Goal: Information Seeking & Learning: Compare options

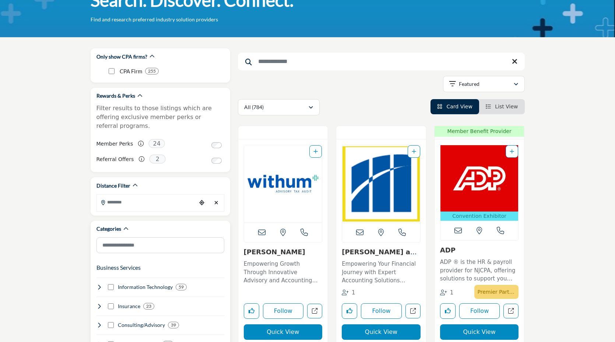
scroll to position [60, 0]
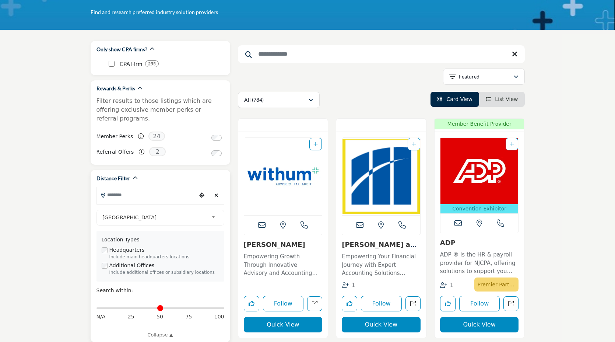
click at [178, 188] on input "Search Location" at bounding box center [146, 194] width 99 height 14
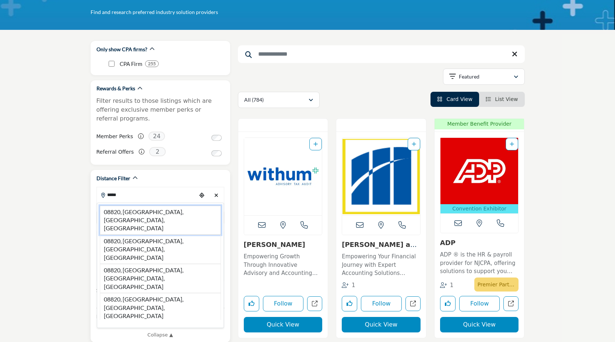
click at [152, 205] on li "08820, Edison, NJ, USA" at bounding box center [160, 219] width 121 height 29
type input "**********"
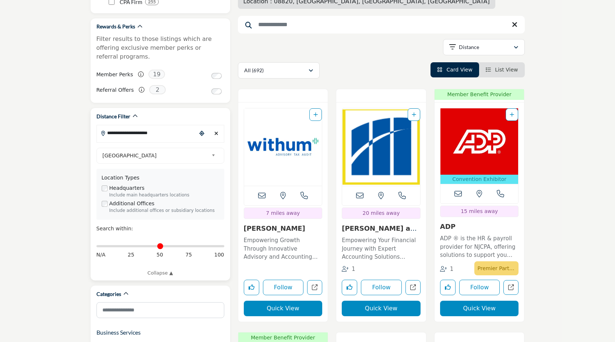
scroll to position [123, 0]
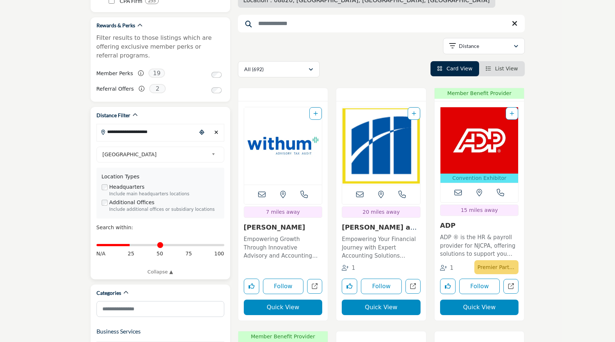
drag, startPoint x: 99, startPoint y: 236, endPoint x: 131, endPoint y: 240, distance: 31.9
type input "**"
click at [131, 244] on input "Distance in miles" at bounding box center [160, 244] width 128 height 1
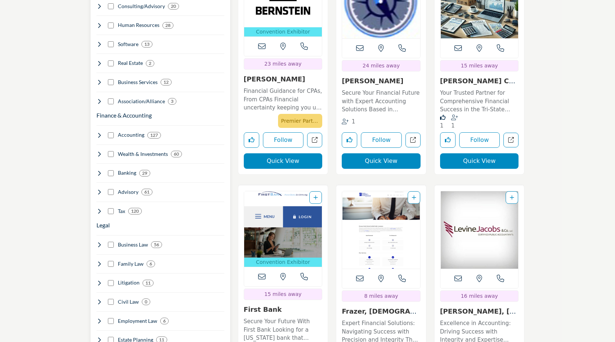
scroll to position [516, 0]
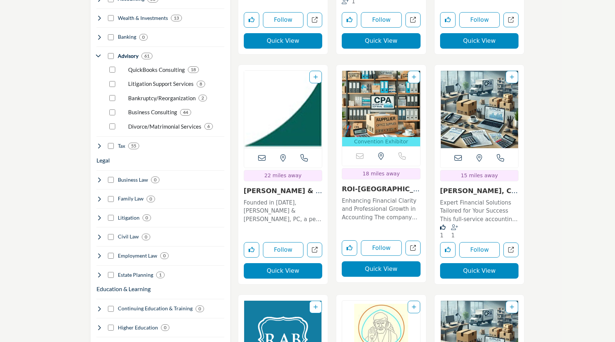
scroll to position [660, 0]
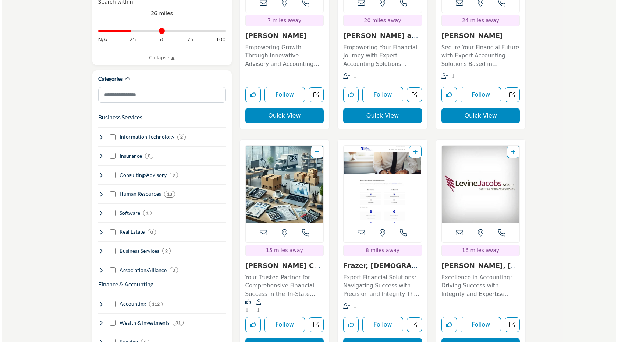
scroll to position [364, 0]
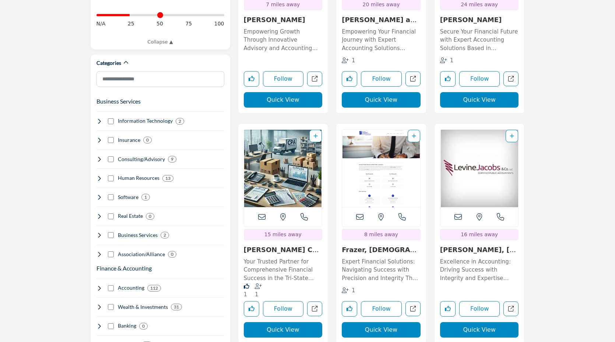
click at [285, 322] on button "Quick View" at bounding box center [283, 329] width 79 height 15
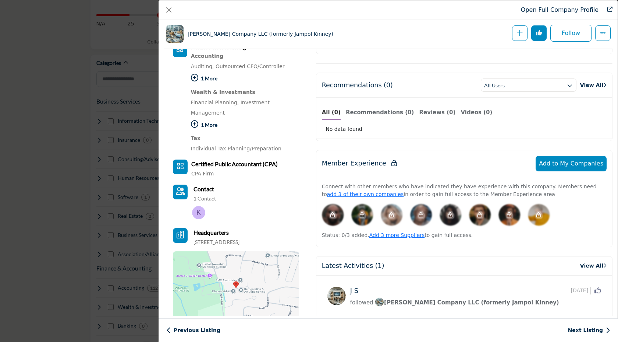
scroll to position [266, 0]
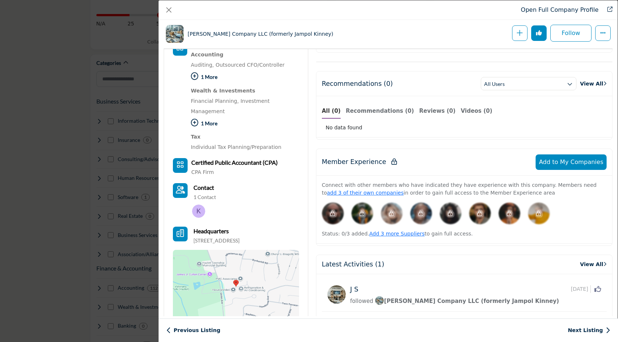
click at [199, 212] on img "Company Data Modal" at bounding box center [198, 210] width 13 height 13
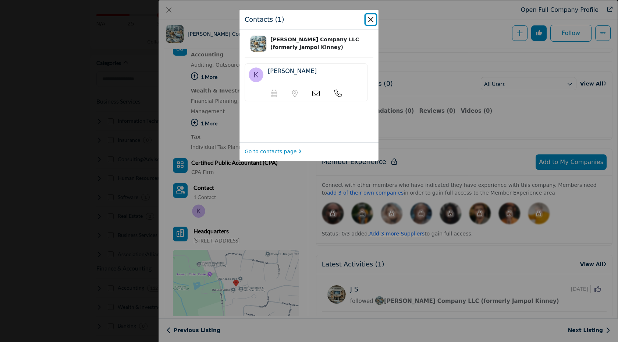
click at [371, 20] on button "Close" at bounding box center [371, 19] width 10 height 10
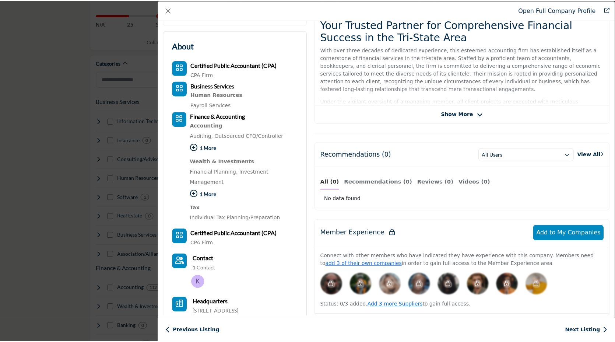
scroll to position [0, 0]
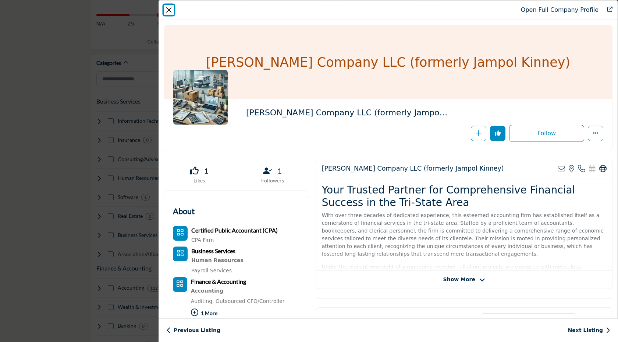
click at [168, 8] on button "Close" at bounding box center [169, 10] width 10 height 10
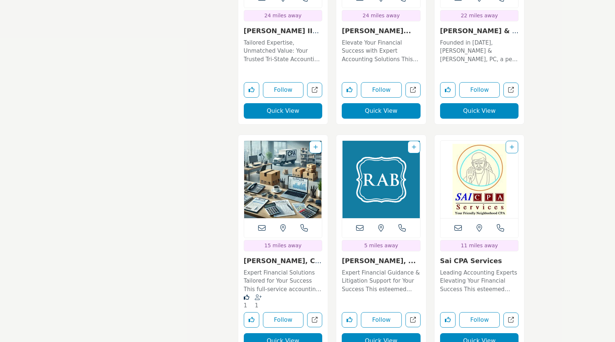
scroll to position [1272, 0]
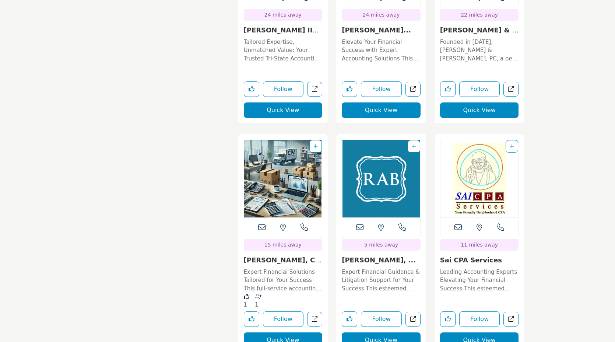
click at [474, 146] on img "Open Listing in new tab" at bounding box center [479, 178] width 78 height 77
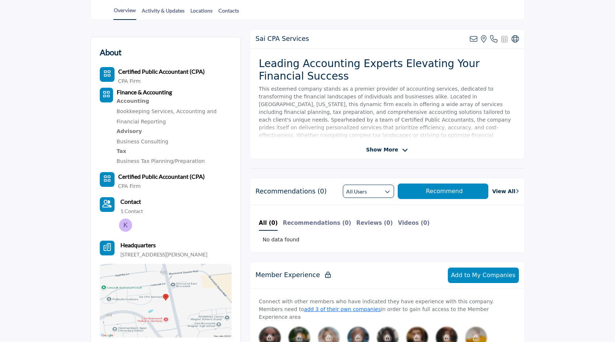
scroll to position [176, 0]
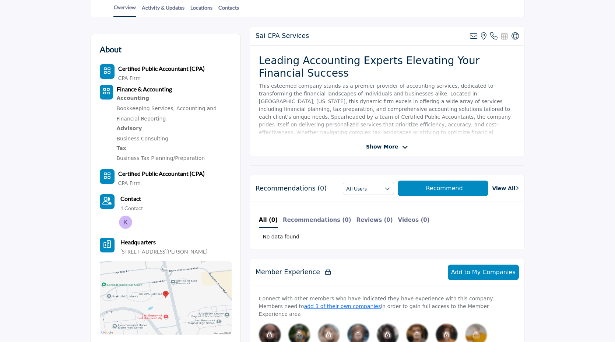
click at [124, 223] on img at bounding box center [125, 221] width 13 height 13
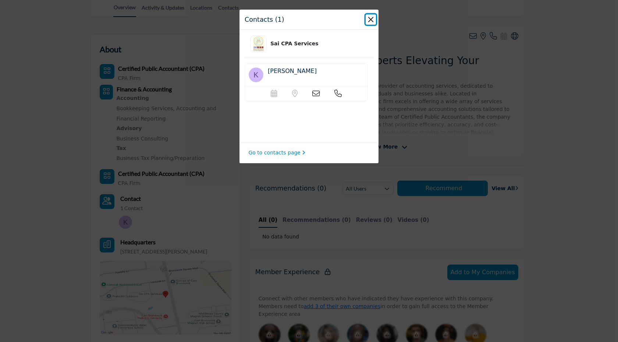
click at [371, 20] on button "Close" at bounding box center [371, 19] width 10 height 10
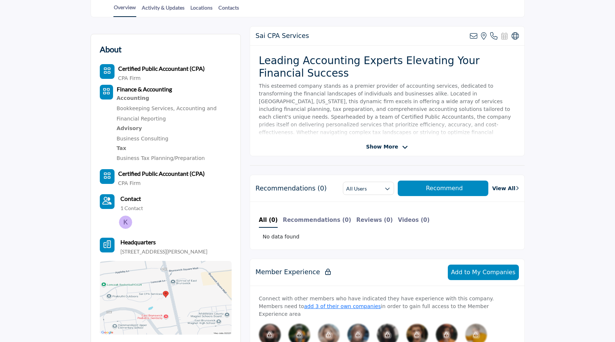
click at [130, 200] on b "Contact" at bounding box center [130, 198] width 21 height 7
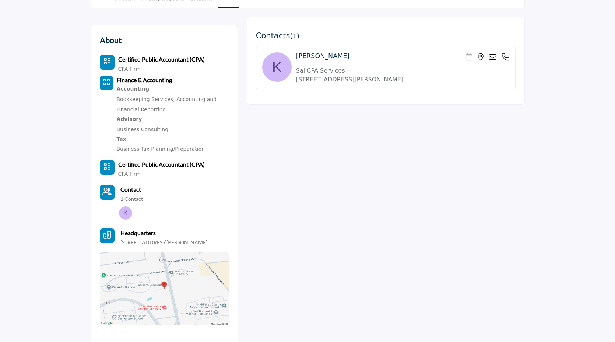
scroll to position [185, 0]
click at [492, 57] on icon at bounding box center [492, 57] width 7 height 7
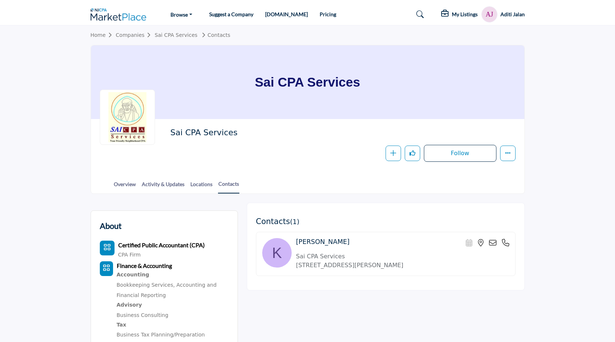
click at [491, 243] on icon at bounding box center [492, 242] width 7 height 7
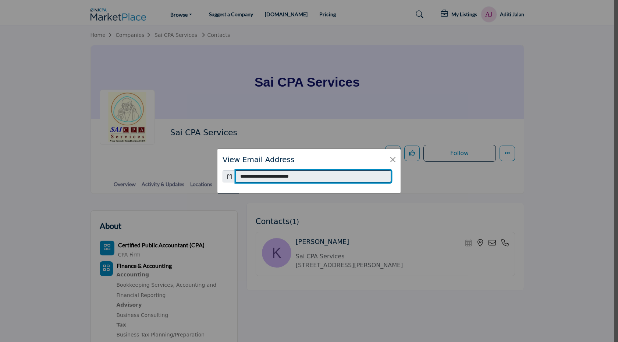
drag, startPoint x: 316, startPoint y: 177, endPoint x: 236, endPoint y: 178, distance: 79.9
click at [236, 178] on input "**********" at bounding box center [313, 176] width 155 height 13
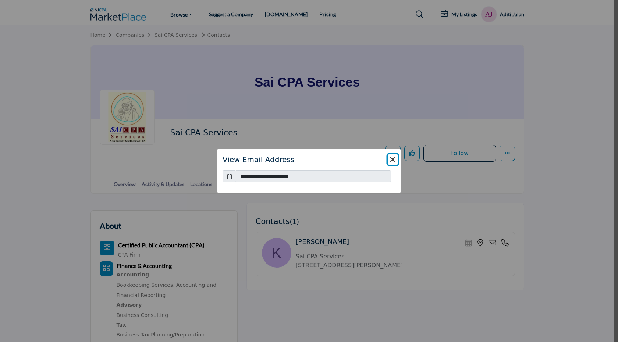
click at [396, 160] on button "Close" at bounding box center [393, 159] width 10 height 10
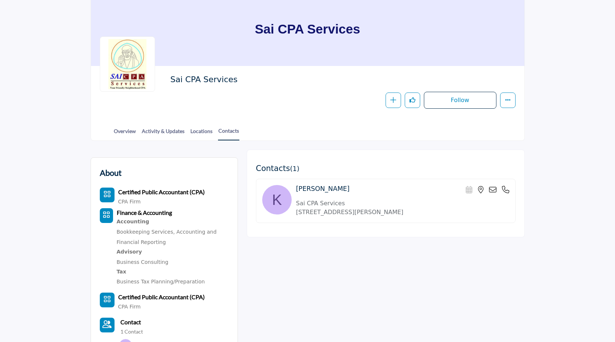
scroll to position [54, 0]
click at [127, 130] on link "Overview" at bounding box center [124, 132] width 23 height 13
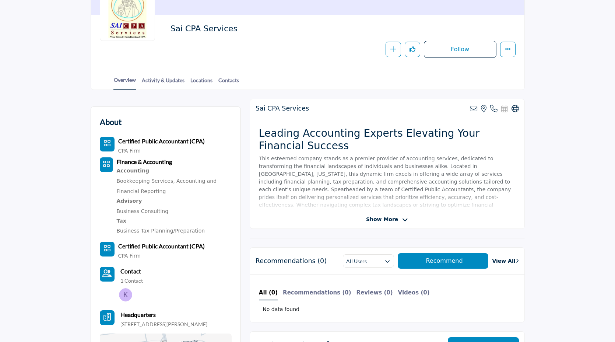
scroll to position [105, 0]
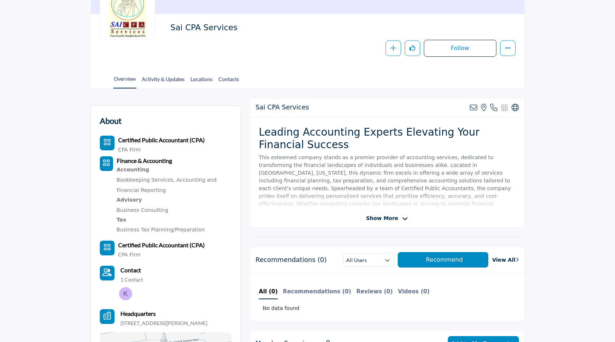
click at [389, 219] on span "Show More" at bounding box center [382, 218] width 32 height 8
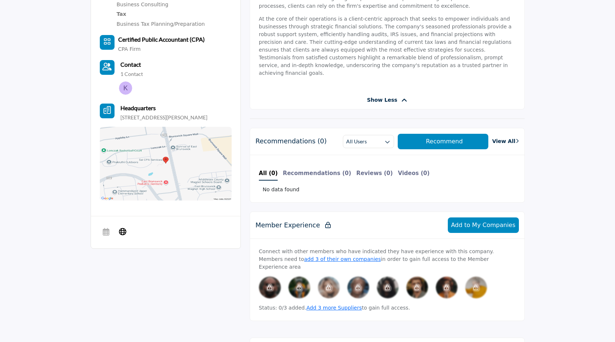
scroll to position [312, 0]
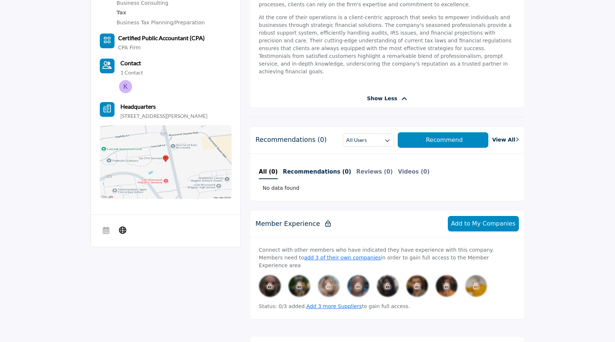
click at [307, 168] on b "Recommendations (0)" at bounding box center [317, 171] width 68 height 7
click at [390, 168] on b "Videos ()" at bounding box center [404, 171] width 28 height 7
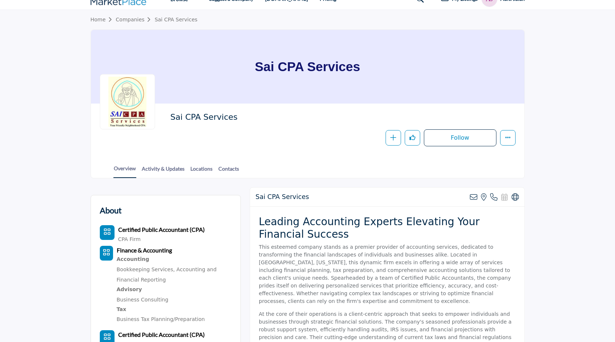
scroll to position [0, 0]
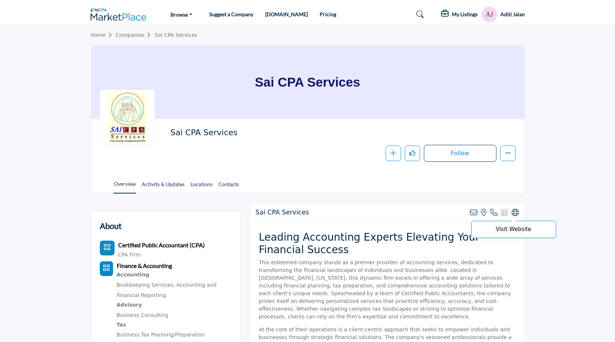
click at [515, 210] on icon at bounding box center [514, 212] width 7 height 7
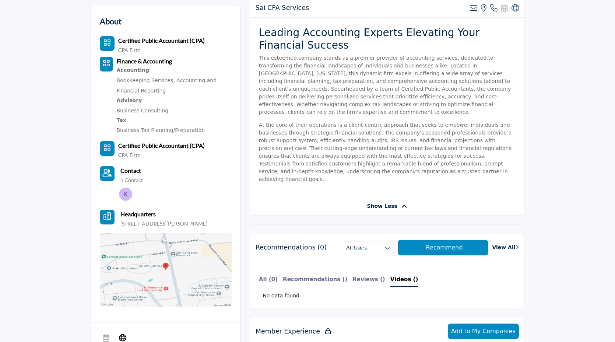
scroll to position [207, 0]
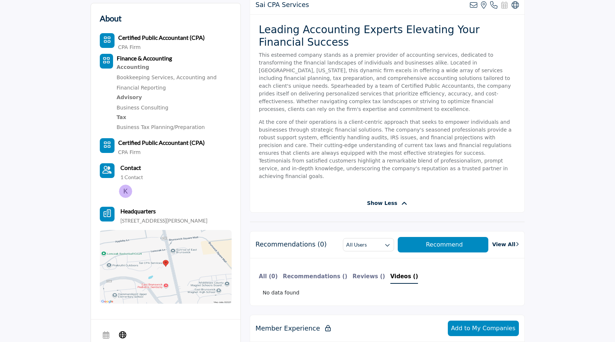
click at [128, 190] on img at bounding box center [125, 190] width 13 height 13
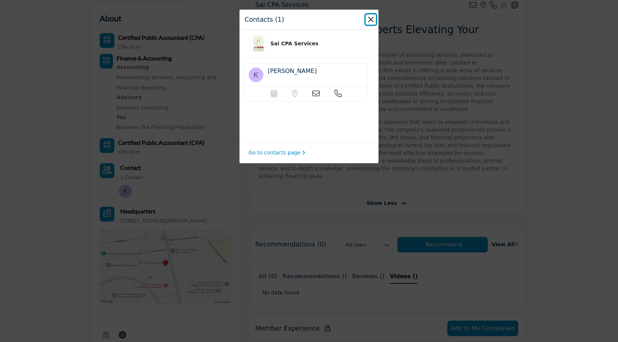
click at [371, 17] on button "Close" at bounding box center [371, 19] width 10 height 10
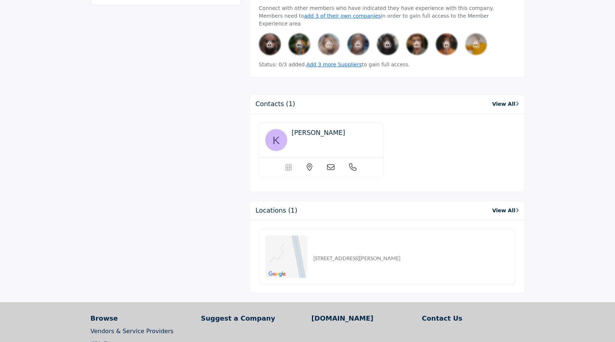
scroll to position [554, 0]
click at [333, 163] on icon at bounding box center [330, 166] width 7 height 7
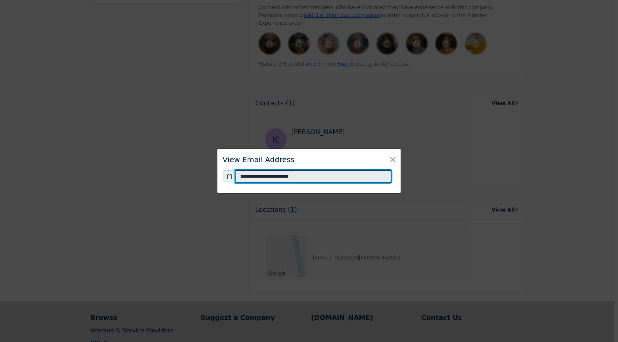
drag, startPoint x: 313, startPoint y: 177, endPoint x: 227, endPoint y: 179, distance: 85.8
click at [227, 179] on div "**********" at bounding box center [309, 176] width 173 height 13
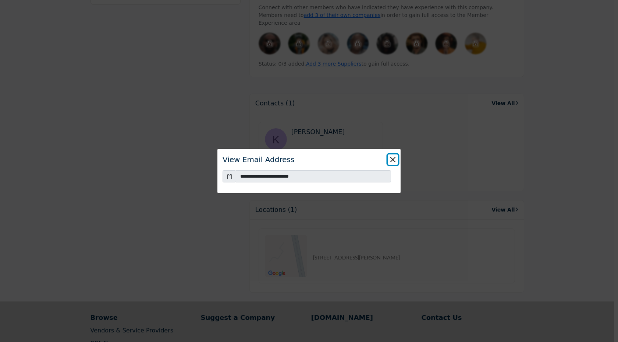
click at [394, 158] on button "Close" at bounding box center [393, 159] width 10 height 10
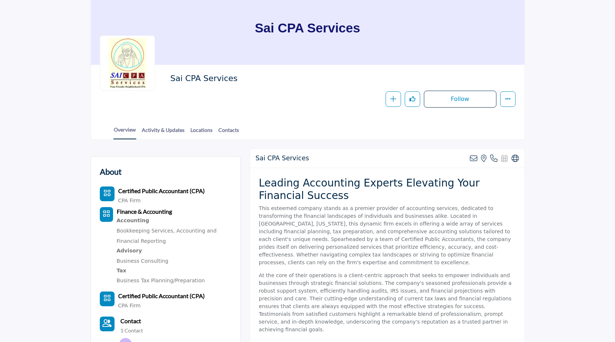
scroll to position [53, 0]
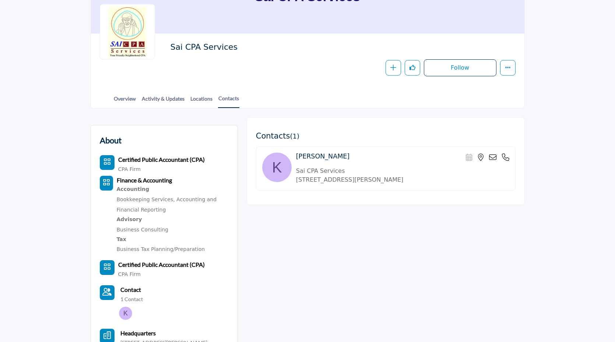
scroll to position [85, 0]
click at [126, 170] on link "CPA Firm" at bounding box center [129, 169] width 22 height 6
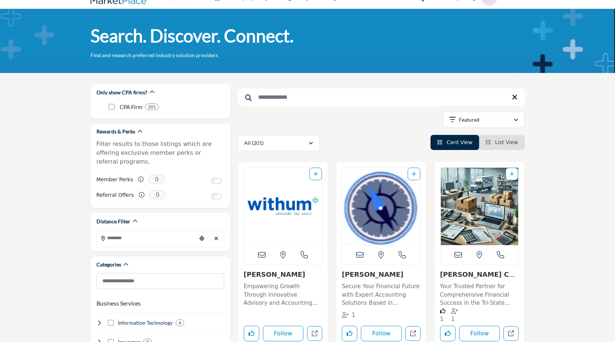
scroll to position [18, 0]
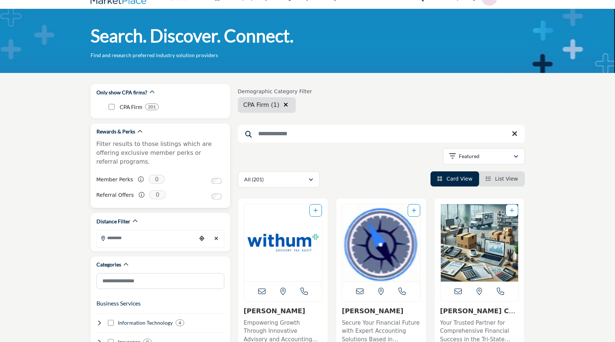
scroll to position [72, 0]
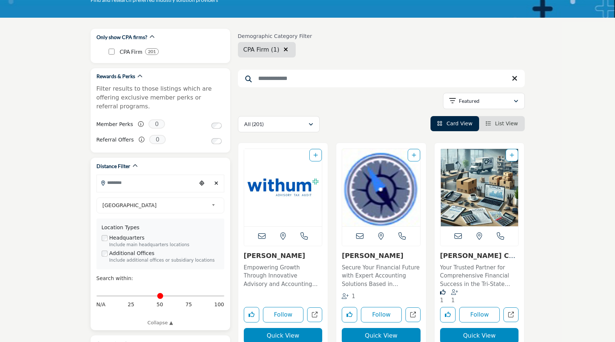
click at [133, 177] on input "Search Location" at bounding box center [146, 182] width 99 height 14
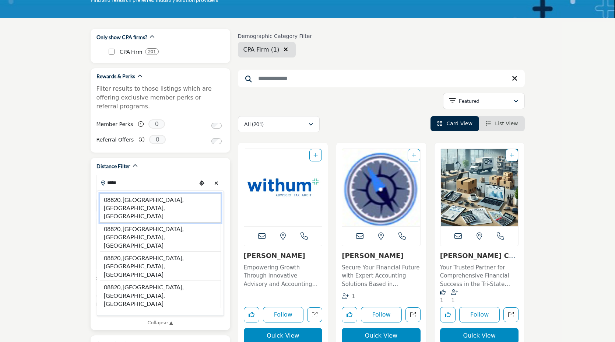
click at [151, 193] on li "08820, [GEOGRAPHIC_DATA], [GEOGRAPHIC_DATA], [GEOGRAPHIC_DATA]" at bounding box center [160, 207] width 121 height 29
click at [130, 197] on div "United States" at bounding box center [160, 205] width 128 height 16
type input "**********"
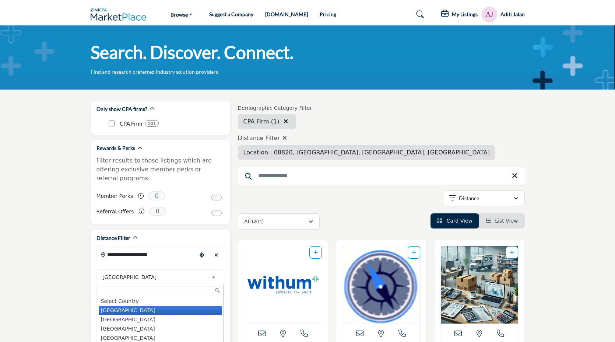
click at [129, 305] on li "[GEOGRAPHIC_DATA]" at bounding box center [160, 309] width 123 height 9
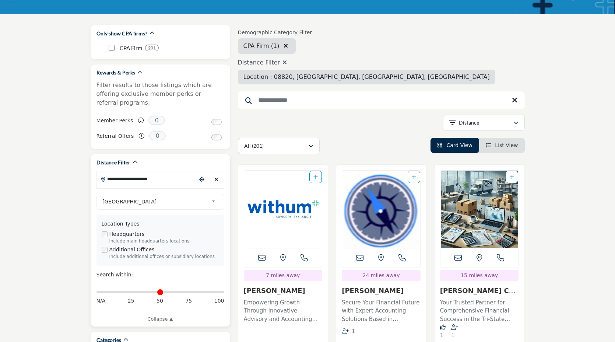
scroll to position [77, 0]
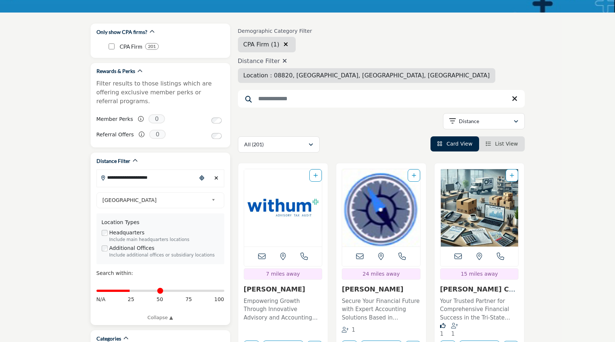
drag, startPoint x: 99, startPoint y: 284, endPoint x: 130, endPoint y: 286, distance: 31.0
type input "**"
click at [130, 290] on input "Distance in miles" at bounding box center [160, 290] width 128 height 1
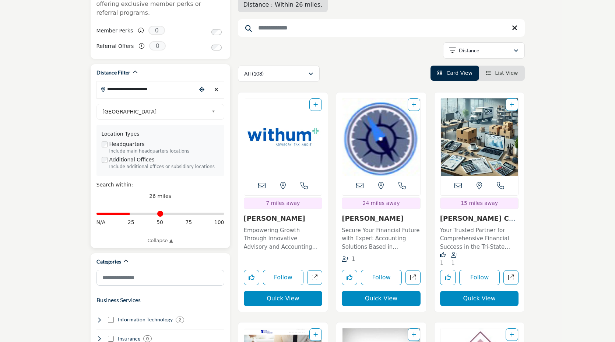
scroll to position [166, 0]
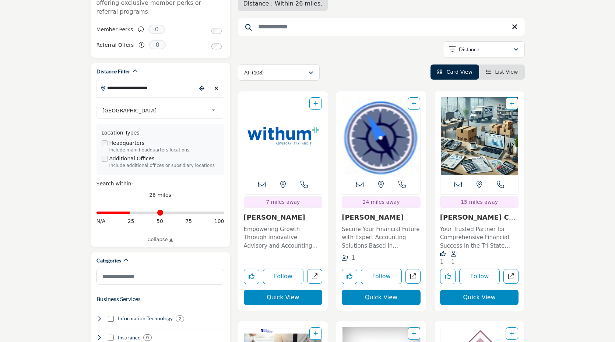
click at [286, 109] on img "Open Listing in new tab" at bounding box center [283, 135] width 78 height 77
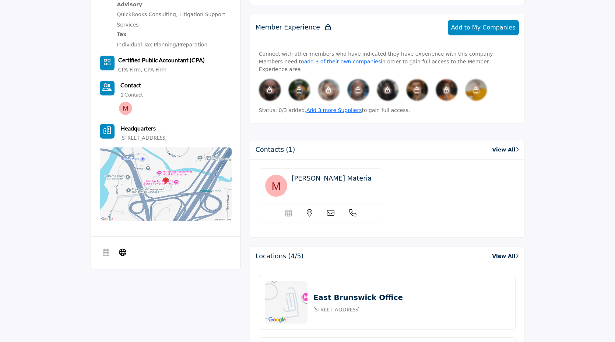
scroll to position [421, 0]
click at [307, 174] on span "[PERSON_NAME] Materia" at bounding box center [332, 177] width 80 height 7
click at [274, 180] on img at bounding box center [276, 185] width 22 height 22
click at [306, 174] on span "Kelly Materia" at bounding box center [332, 177] width 80 height 7
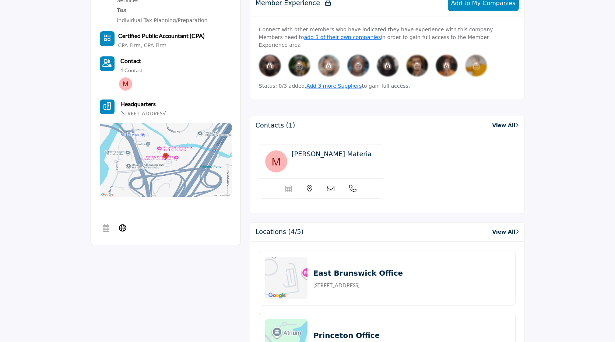
scroll to position [450, 0]
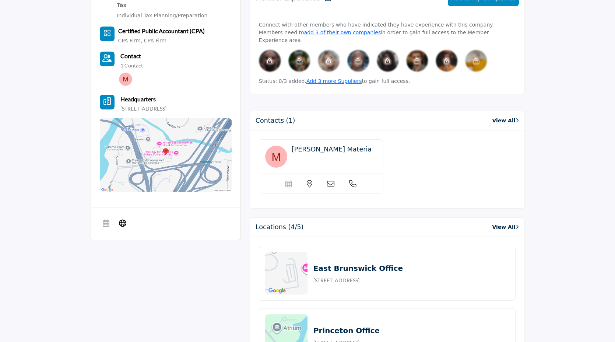
click at [305, 145] on span "Kelly Materia" at bounding box center [332, 148] width 80 height 7
click at [332, 180] on icon at bounding box center [330, 183] width 7 height 7
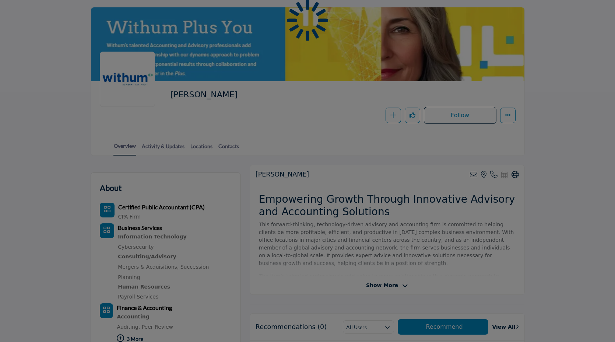
scroll to position [0, 0]
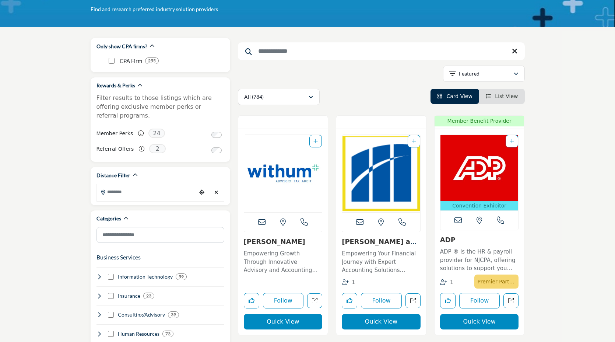
scroll to position [66, 0]
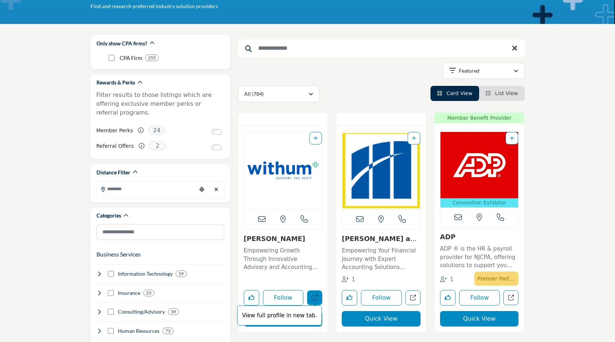
click at [315, 297] on icon "Open withum in new tab" at bounding box center [315, 297] width 6 height 6
click at [376, 171] on img "Open Listing in new tab" at bounding box center [381, 170] width 78 height 77
click at [413, 138] on icon "Add To List" at bounding box center [413, 137] width 4 height 5
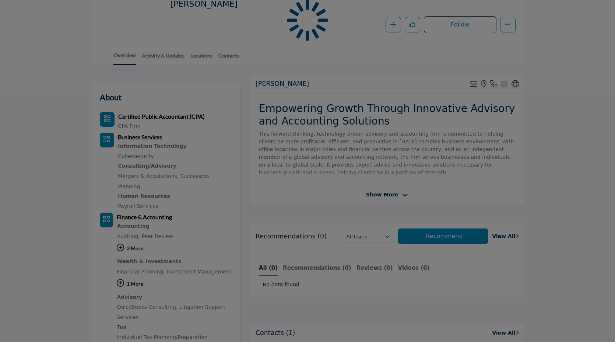
scroll to position [257, 0]
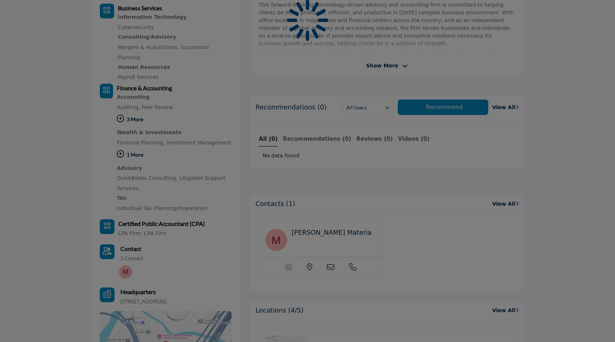
click at [330, 264] on div at bounding box center [307, 171] width 615 height 342
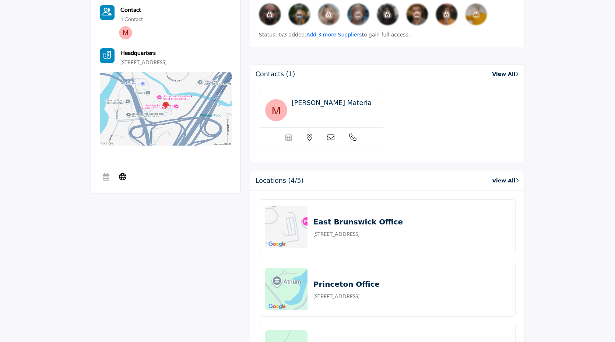
scroll to position [490, 0]
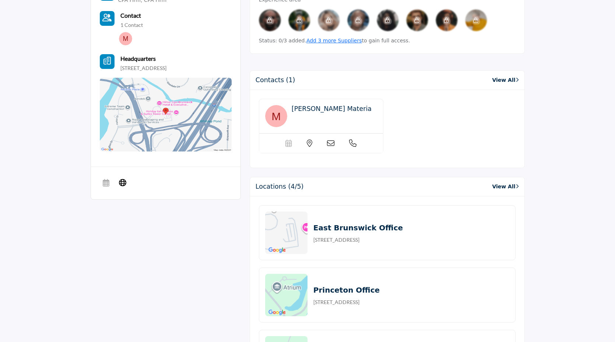
click at [329, 139] on icon at bounding box center [330, 142] width 7 height 7
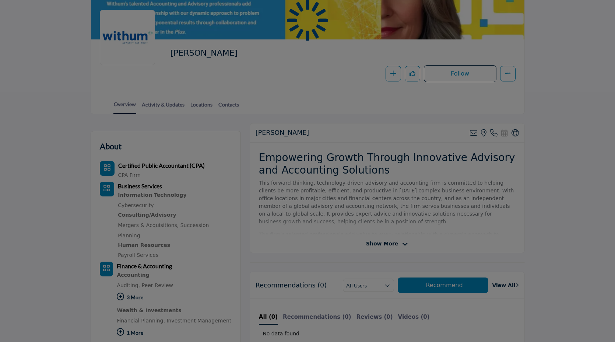
scroll to position [79, 0]
click at [384, 243] on div at bounding box center [307, 171] width 615 height 342
click at [485, 134] on div at bounding box center [307, 171] width 615 height 342
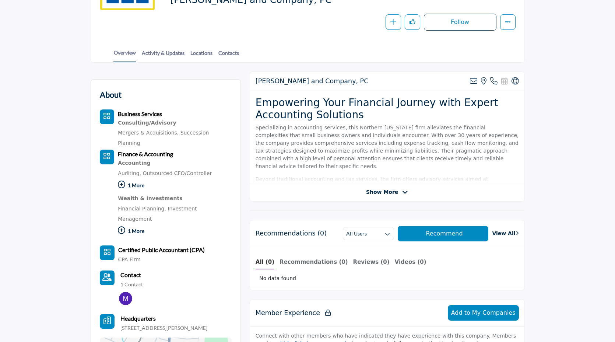
scroll to position [133, 0]
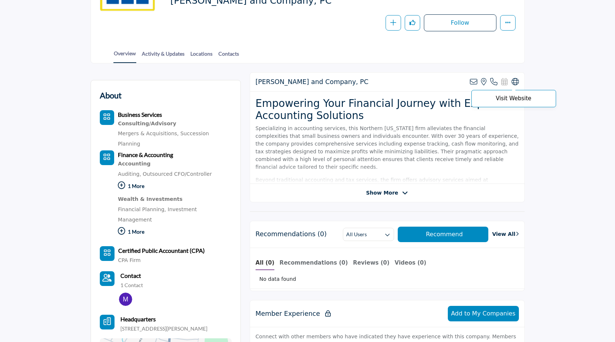
click at [515, 82] on icon at bounding box center [514, 81] width 7 height 7
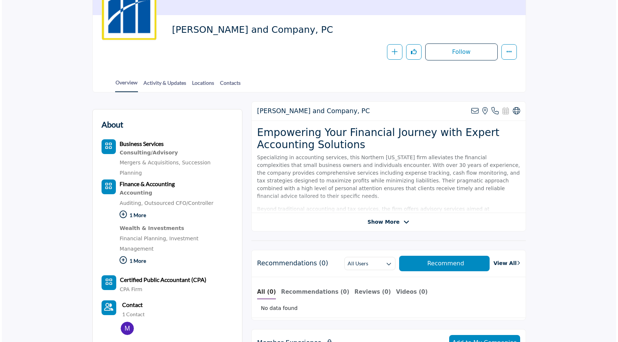
scroll to position [103, 0]
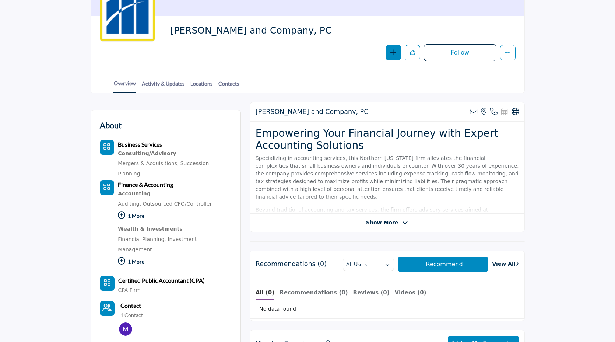
click at [392, 55] on icon "button" at bounding box center [393, 52] width 6 height 6
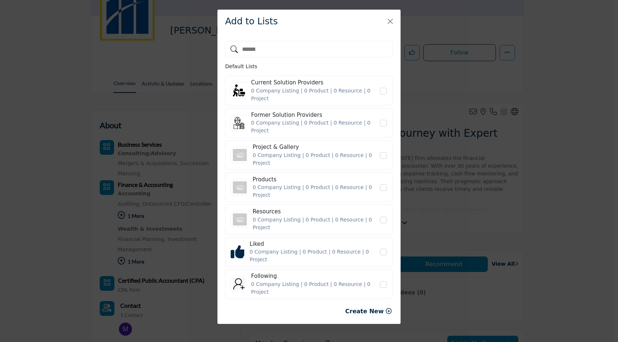
click at [388, 308] on icon "button" at bounding box center [389, 311] width 6 height 6
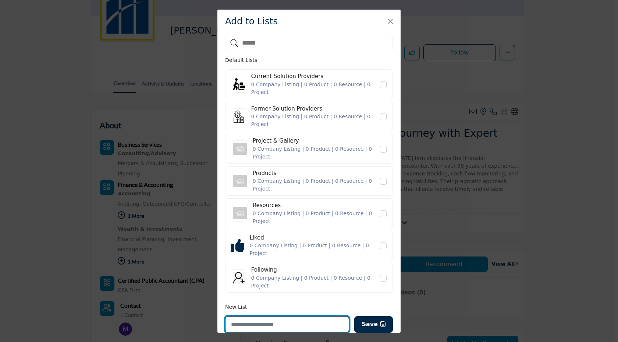
click at [266, 323] on input "Enter new list name" at bounding box center [287, 324] width 124 height 17
type input "**********"
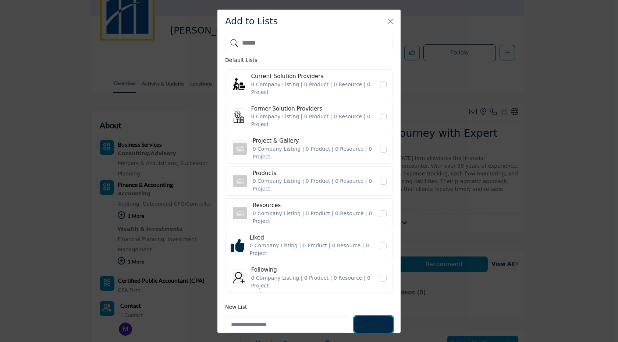
click at [367, 328] on button "Save" at bounding box center [373, 324] width 39 height 17
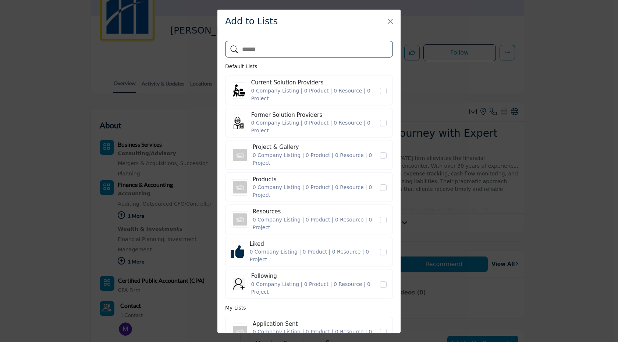
scroll to position [39, 0]
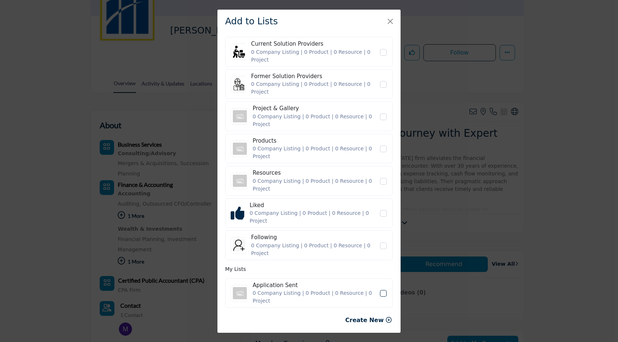
click at [381, 290] on span "Application Sent" at bounding box center [383, 293] width 7 height 7
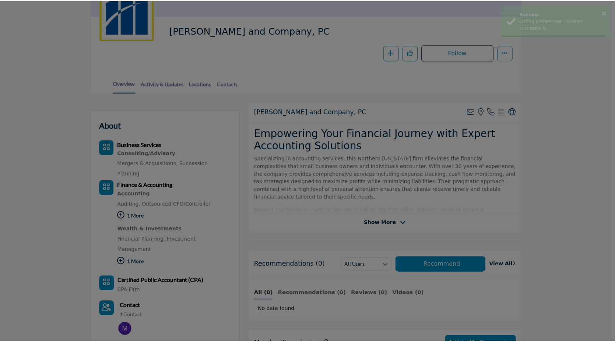
scroll to position [0, 0]
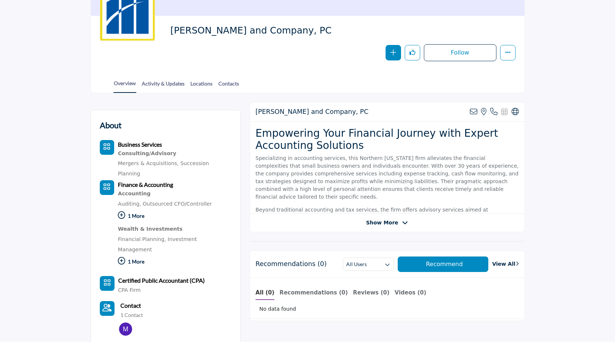
scroll to position [103, 0]
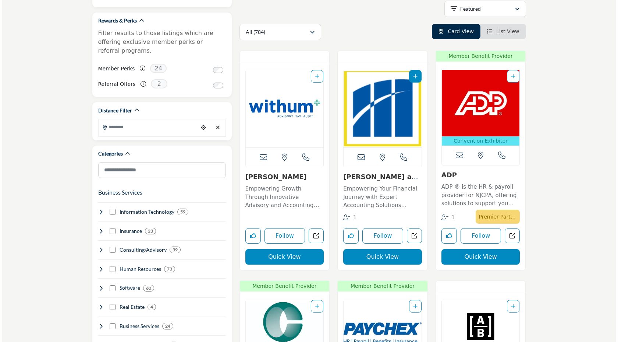
scroll to position [132, 0]
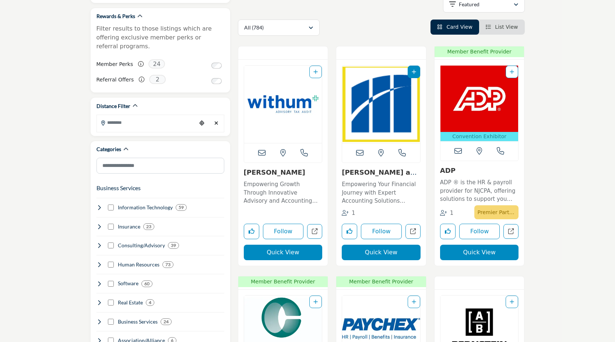
click at [444, 213] on icon at bounding box center [443, 213] width 7 height 6
click at [487, 257] on button "Quick View" at bounding box center [479, 251] width 79 height 15
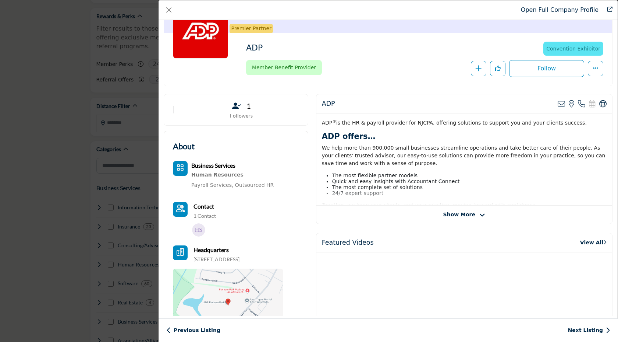
scroll to position [78, 0]
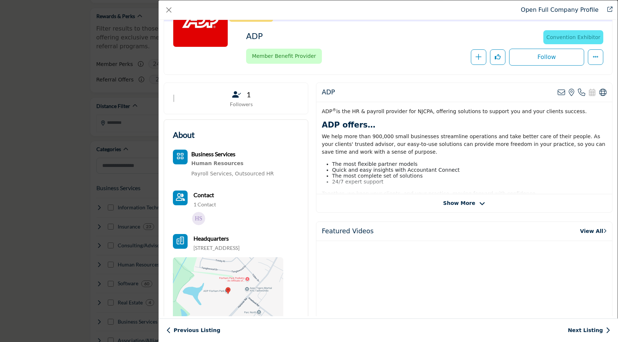
click at [459, 204] on span "Show More" at bounding box center [460, 203] width 32 height 8
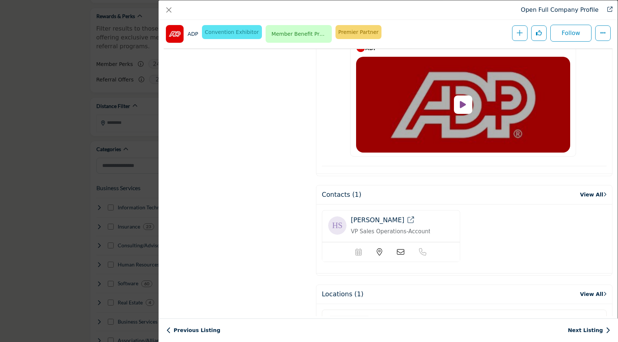
scroll to position [1069, 0]
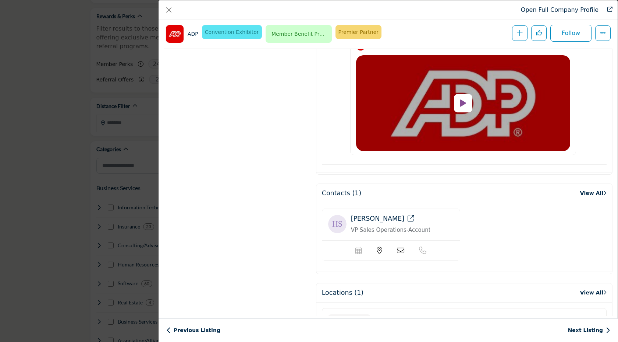
click at [400, 247] on icon "Company Data Modal" at bounding box center [400, 250] width 7 height 7
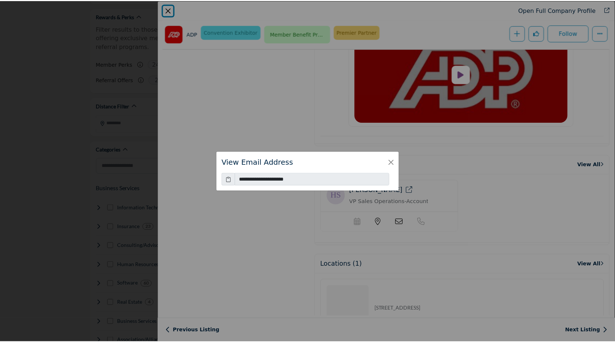
scroll to position [1115, 0]
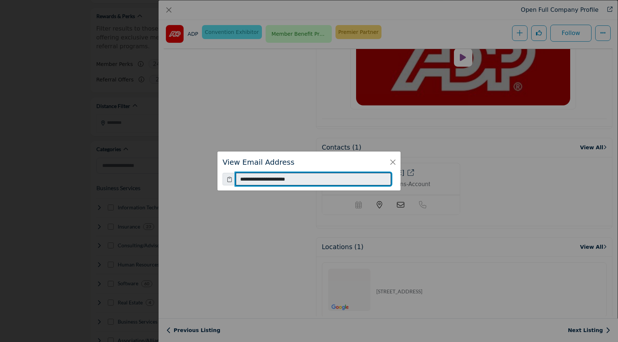
drag, startPoint x: 311, startPoint y: 180, endPoint x: 236, endPoint y: 180, distance: 74.7
click at [236, 180] on input "**********" at bounding box center [313, 179] width 155 height 13
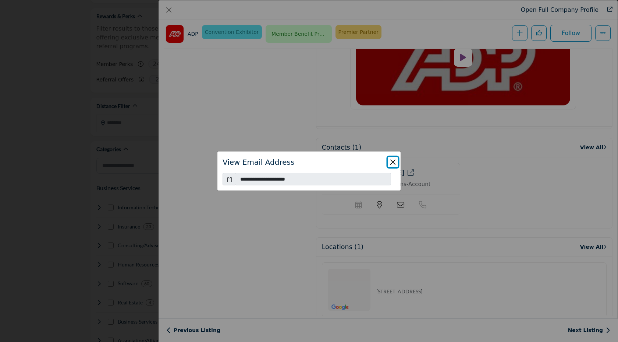
click at [393, 159] on button "Close" at bounding box center [393, 162] width 10 height 10
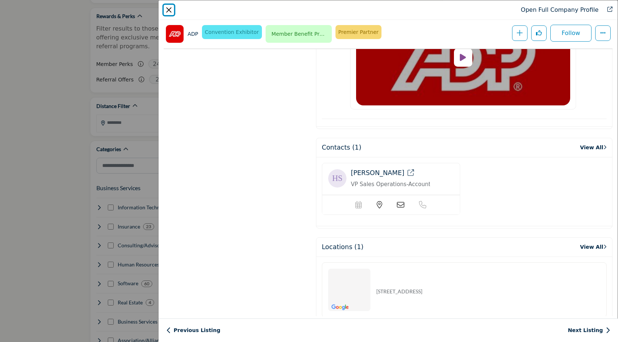
click at [170, 10] on button "Close" at bounding box center [169, 10] width 10 height 10
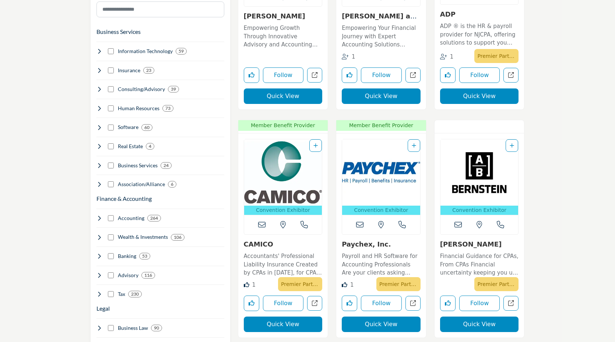
scroll to position [290, 0]
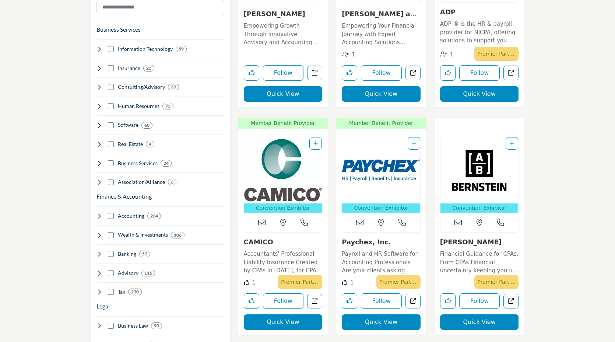
click at [283, 164] on img "Open Listing in new tab" at bounding box center [283, 170] width 78 height 66
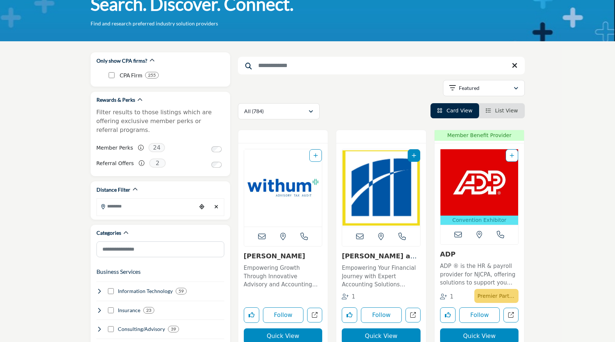
scroll to position [49, 0]
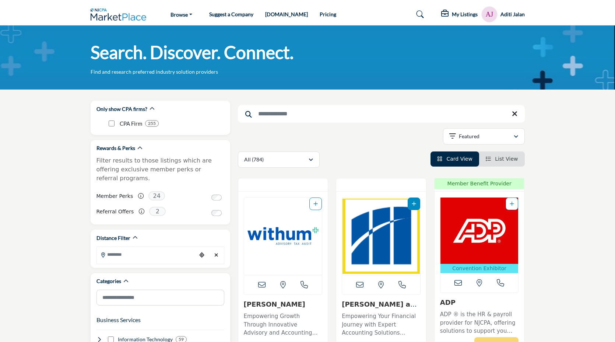
scroll to position [25, 0]
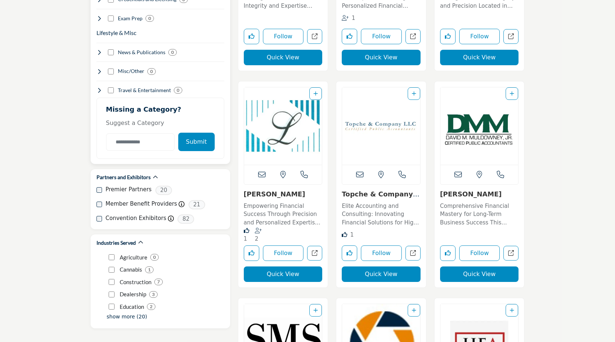
scroll to position [784, 0]
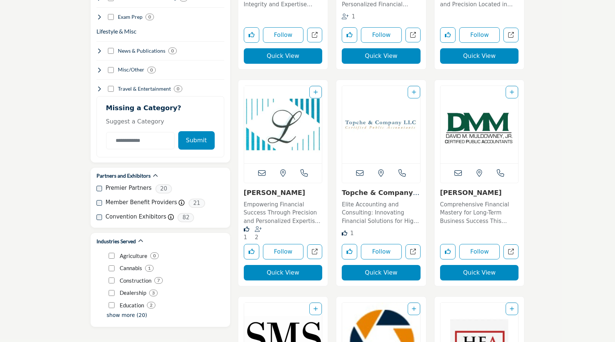
click at [483, 192] on link "[PERSON_NAME]" at bounding box center [470, 192] width 61 height 8
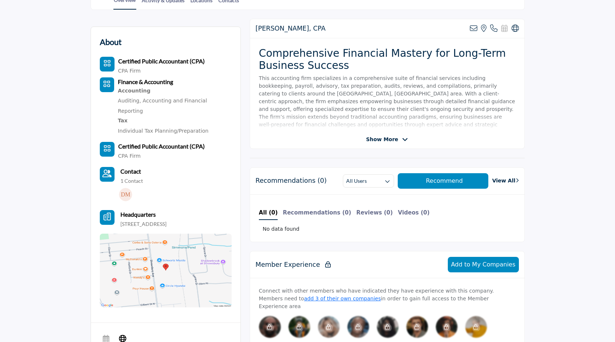
scroll to position [183, 0]
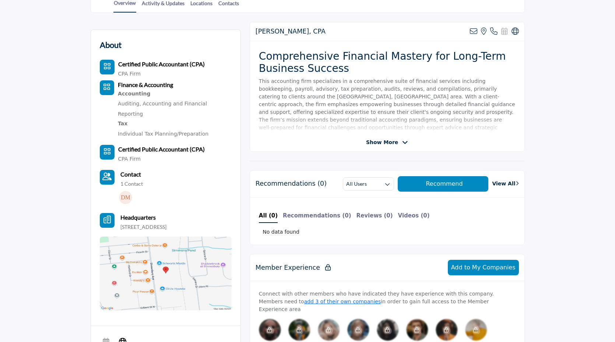
click at [126, 191] on img at bounding box center [125, 197] width 13 height 13
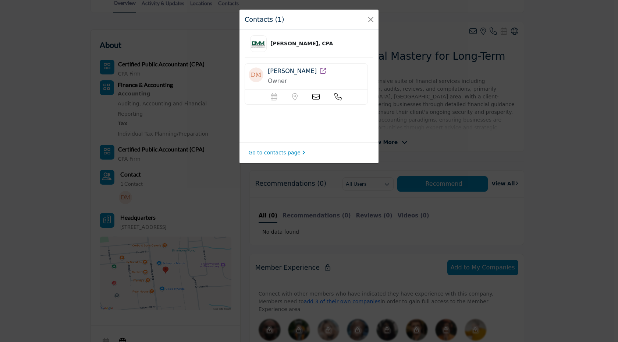
click at [320, 96] on div "Scheduler url is currently unavailable for this contact. Location is currently …" at bounding box center [306, 96] width 71 height 7
click at [316, 96] on icon at bounding box center [315, 96] width 7 height 7
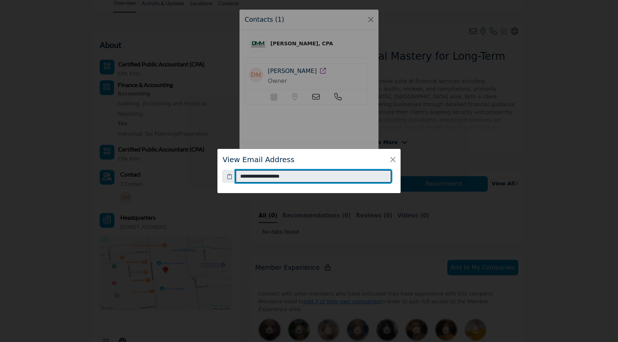
drag, startPoint x: 311, startPoint y: 177, endPoint x: 235, endPoint y: 175, distance: 76.2
click at [235, 175] on div "**********" at bounding box center [309, 176] width 173 height 13
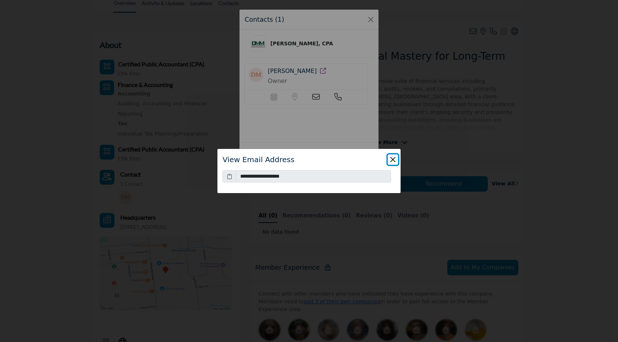
click at [392, 158] on button "Close" at bounding box center [393, 159] width 10 height 10
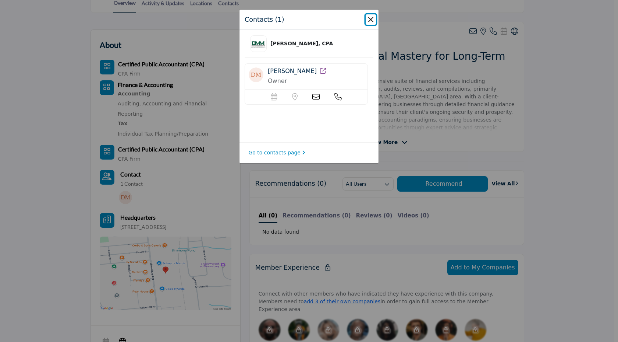
click at [373, 19] on button "Close" at bounding box center [371, 19] width 10 height 10
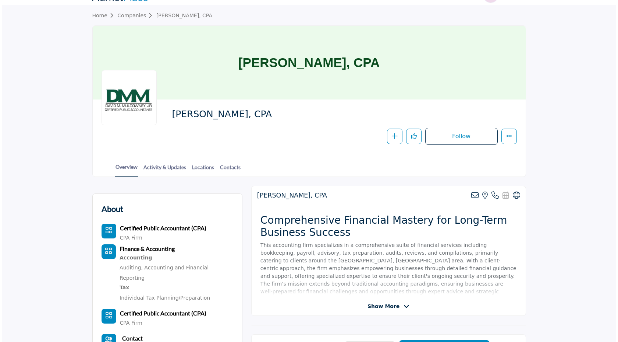
scroll to position [19, 0]
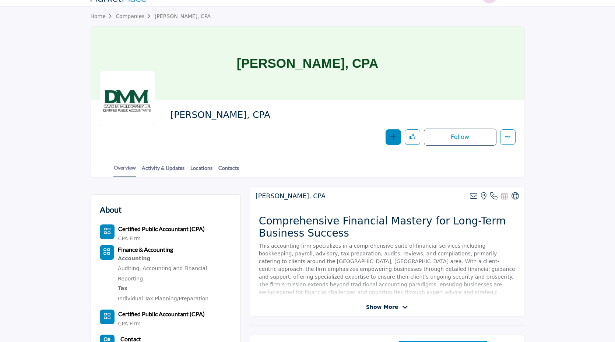
click at [389, 141] on button "button" at bounding box center [392, 136] width 15 height 15
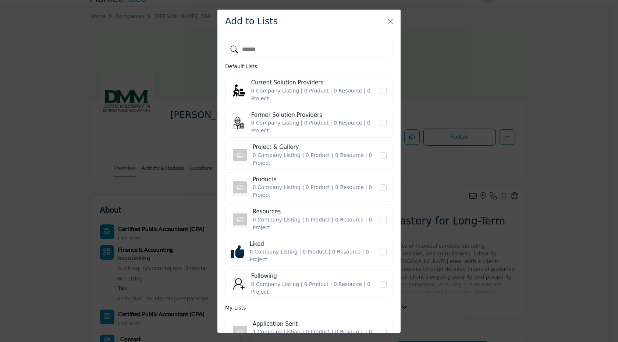
scroll to position [39, 0]
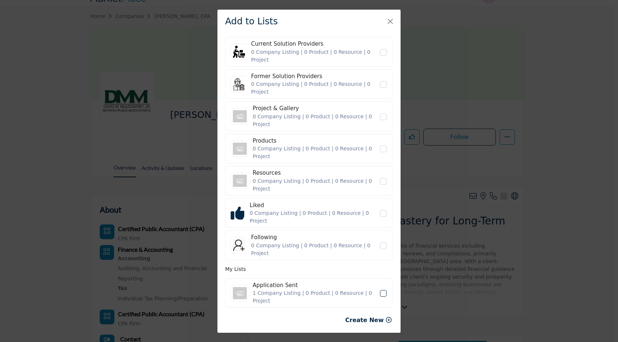
click at [383, 292] on label "Application Sent" at bounding box center [383, 293] width 8 height 7
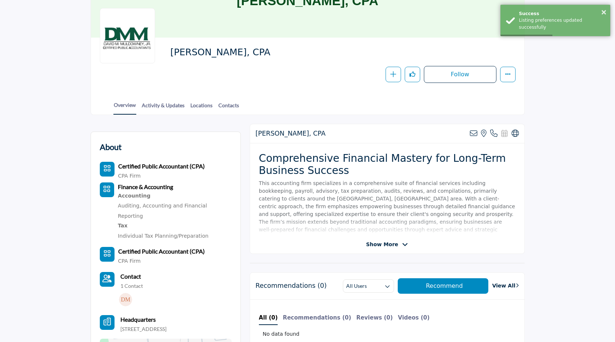
scroll to position [0, 0]
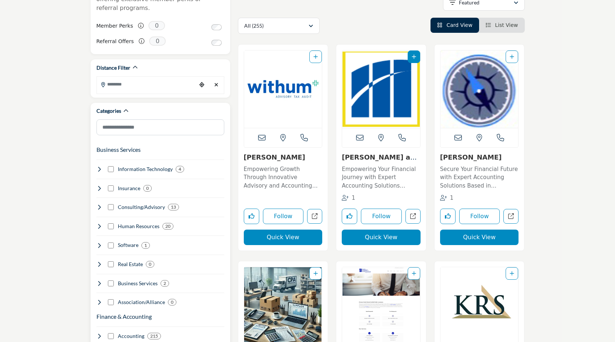
scroll to position [162, 0]
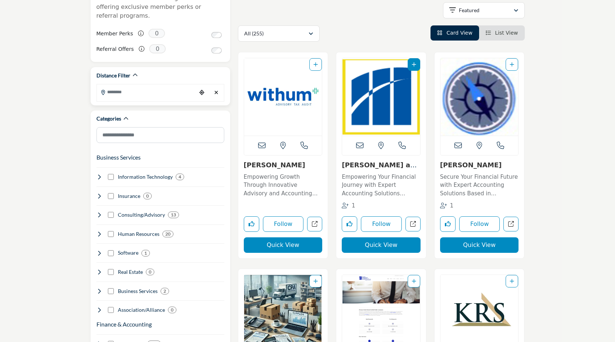
click at [135, 86] on input "Search Location" at bounding box center [146, 92] width 99 height 14
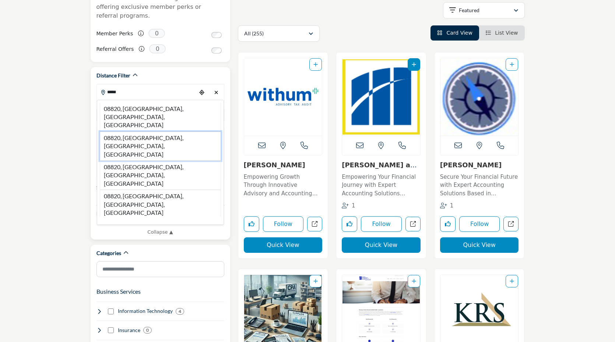
click at [134, 131] on li "08820, South Plainfield, NJ, USA" at bounding box center [160, 145] width 121 height 29
type input "**********"
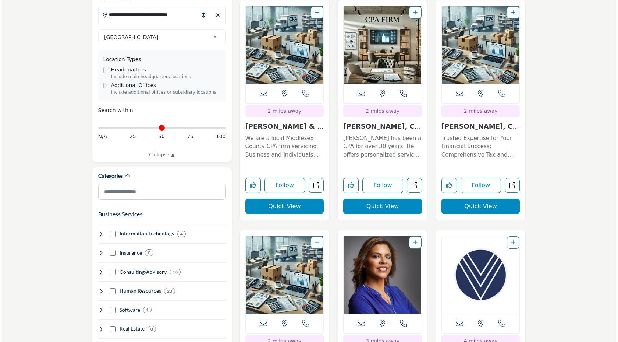
scroll to position [239, 0]
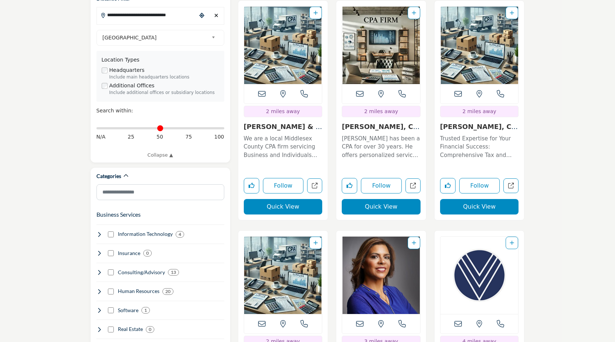
click at [284, 206] on button "Quick View" at bounding box center [283, 206] width 79 height 15
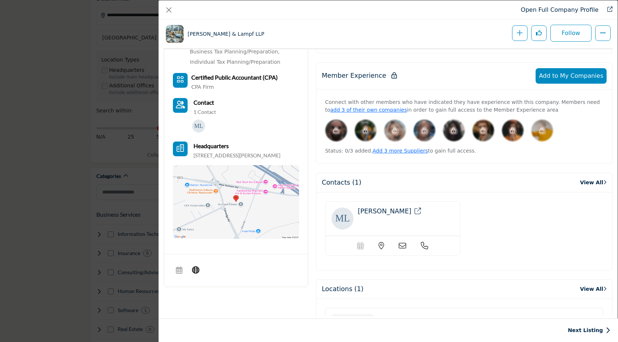
scroll to position [281, 0]
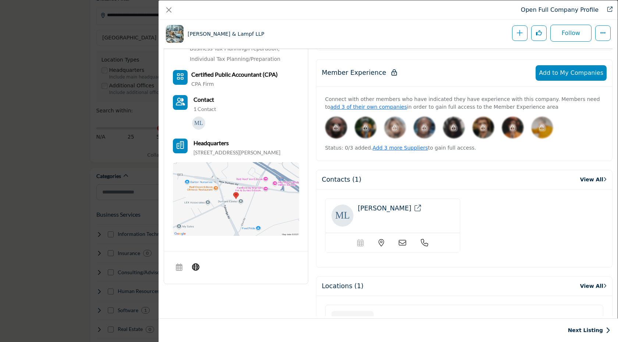
click at [198, 122] on img "Company Data Modal" at bounding box center [198, 122] width 13 height 13
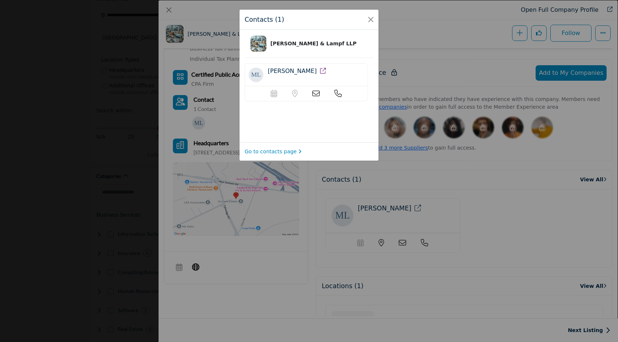
click at [317, 93] on icon at bounding box center [315, 93] width 7 height 7
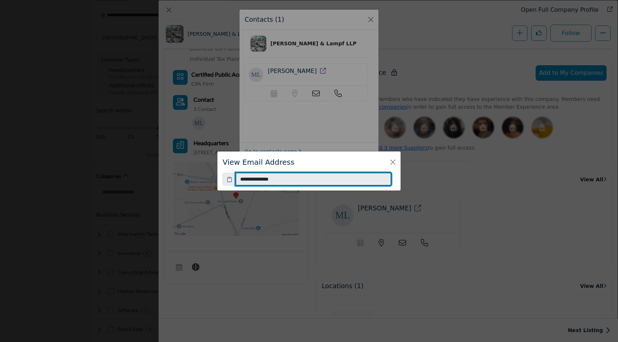
drag, startPoint x: 286, startPoint y: 180, endPoint x: 233, endPoint y: 179, distance: 53.4
click at [233, 179] on div "**********" at bounding box center [309, 179] width 173 height 13
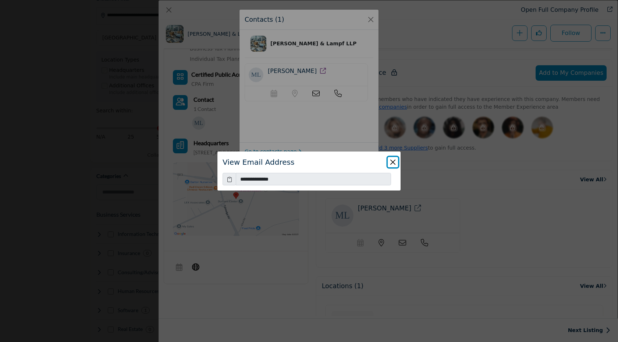
click at [393, 162] on button "Close" at bounding box center [393, 162] width 10 height 10
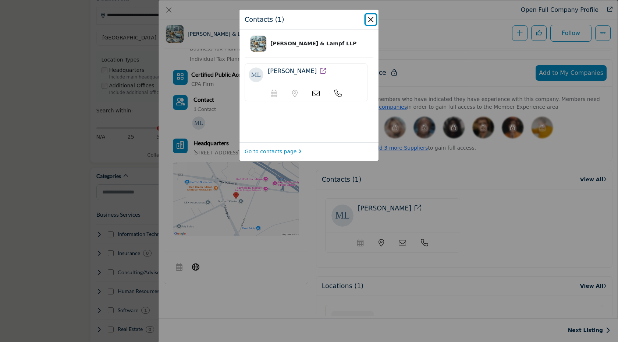
click at [370, 19] on button "Close" at bounding box center [371, 19] width 10 height 10
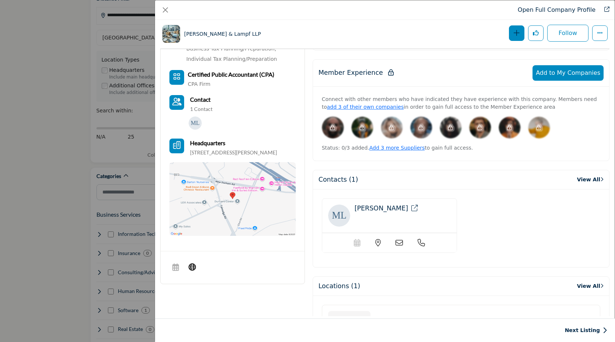
click at [513, 35] on icon "Company Data Modal" at bounding box center [516, 33] width 6 height 6
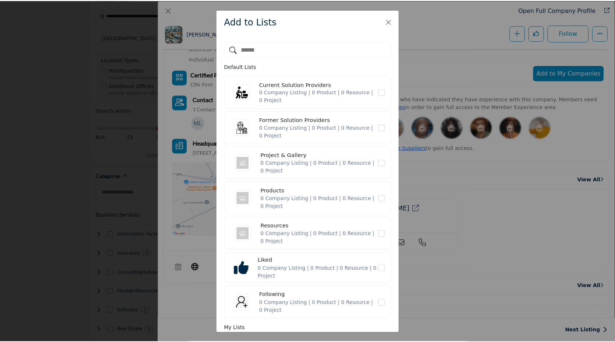
scroll to position [62, 0]
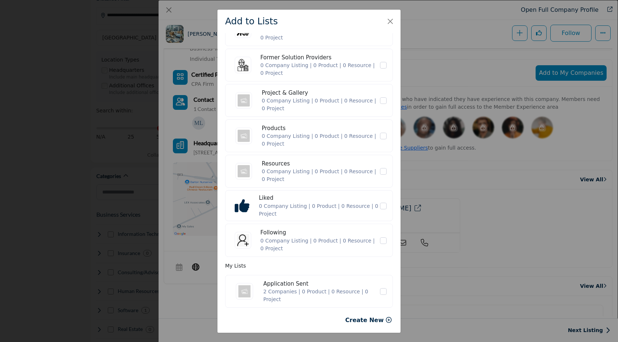
click at [381, 291] on icon "Application Sent" at bounding box center [383, 291] width 4 height 4
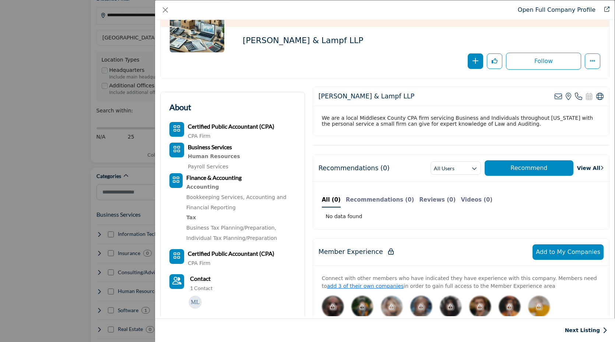
scroll to position [0, 0]
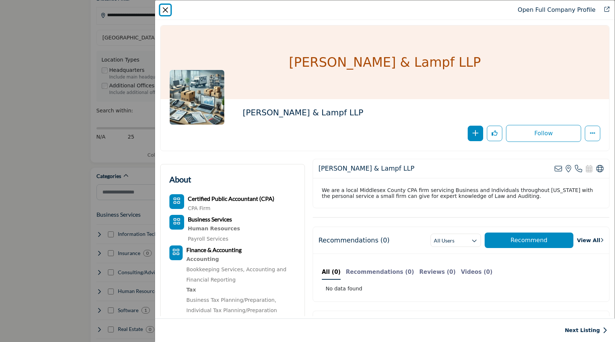
click at [165, 10] on button "Close" at bounding box center [165, 10] width 10 height 10
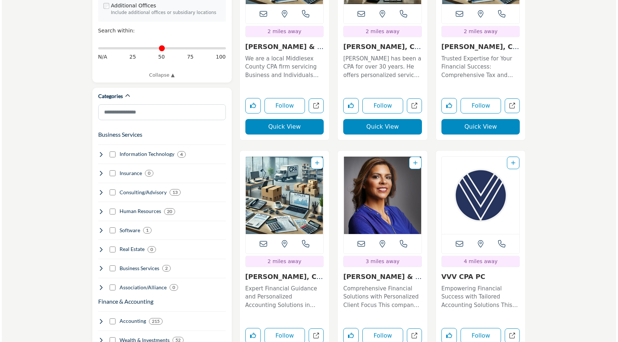
scroll to position [314, 0]
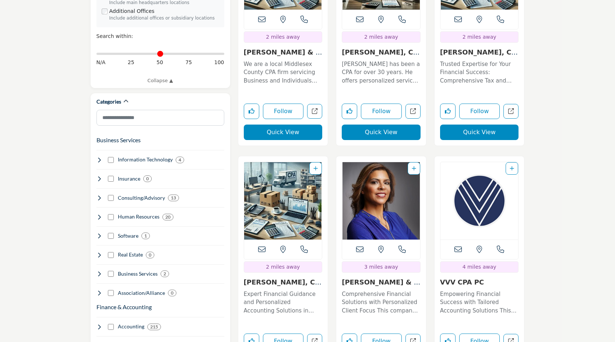
click at [378, 135] on button "Quick View" at bounding box center [381, 131] width 79 height 15
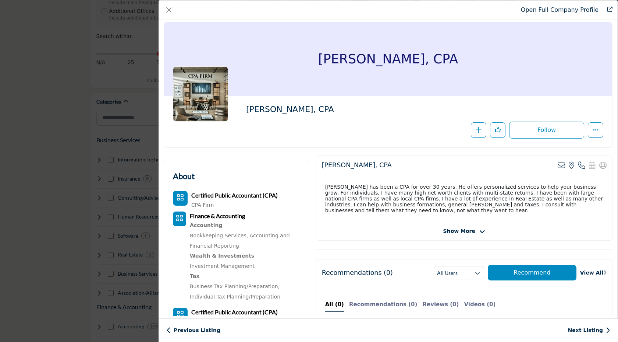
scroll to position [0, 0]
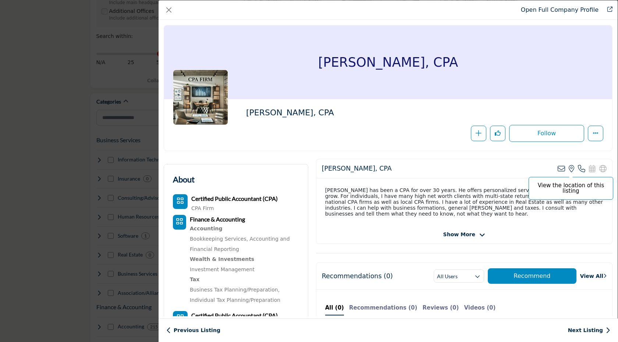
click at [570, 169] on icon "Company Data Modal" at bounding box center [572, 168] width 6 height 7
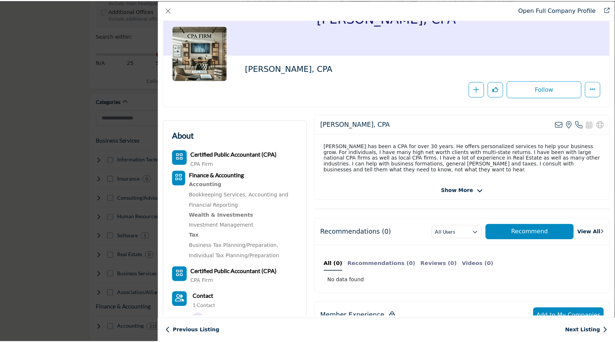
scroll to position [45, 0]
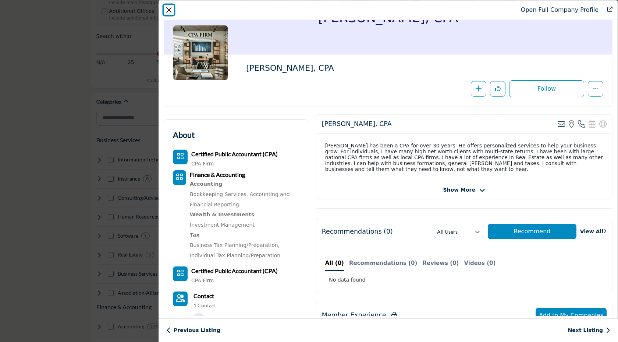
click at [169, 8] on button "Close" at bounding box center [169, 10] width 10 height 10
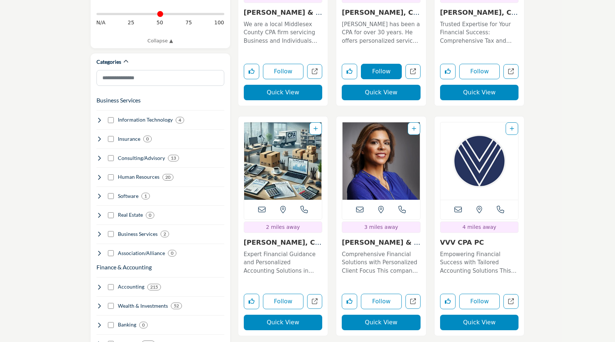
scroll to position [355, 0]
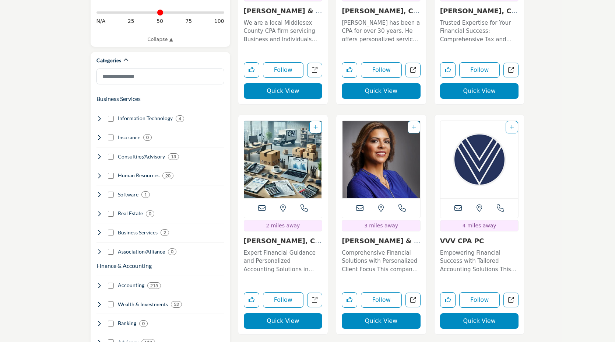
click at [279, 258] on p "Expert Financial Guidance and Personalized Accounting Solutions in Metuchen, NJ…" at bounding box center [283, 260] width 79 height 25
click at [286, 320] on button "Quick View" at bounding box center [283, 320] width 79 height 15
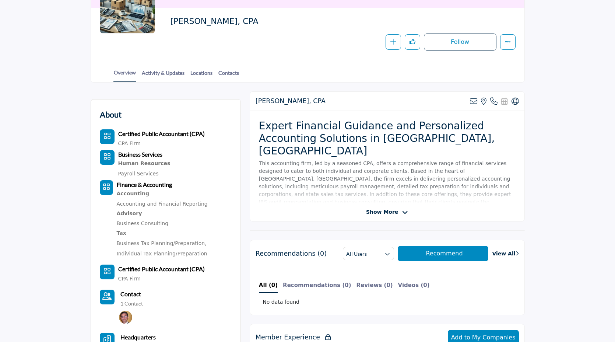
scroll to position [111, 0]
click at [381, 212] on span "Show More" at bounding box center [382, 212] width 32 height 8
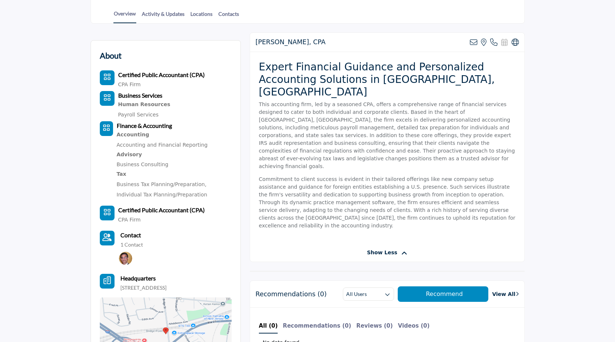
scroll to position [171, 0]
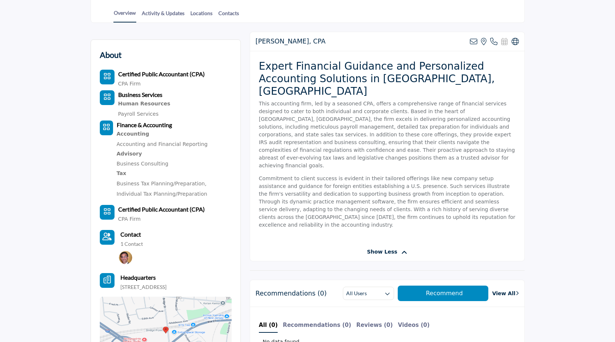
click at [127, 261] on img at bounding box center [125, 257] width 13 height 13
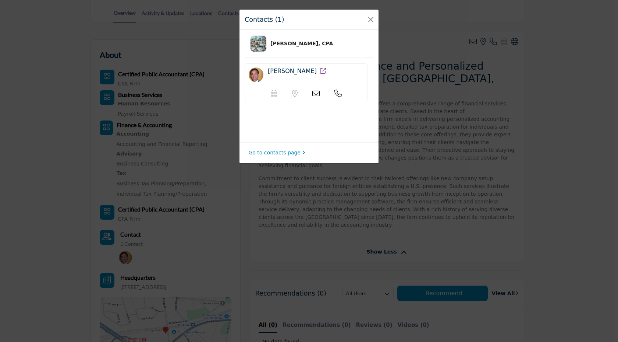
click at [255, 76] on img at bounding box center [256, 74] width 15 height 15
click at [372, 18] on button "Close" at bounding box center [371, 19] width 10 height 10
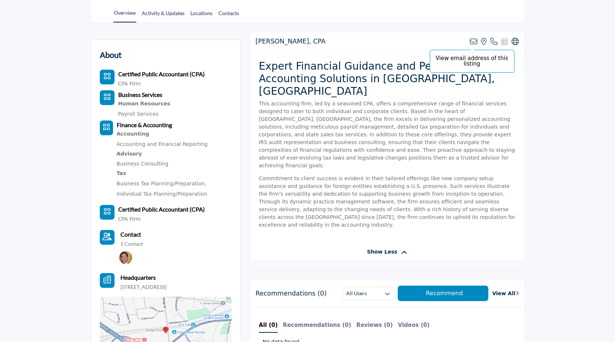
click at [473, 42] on icon at bounding box center [473, 41] width 7 height 7
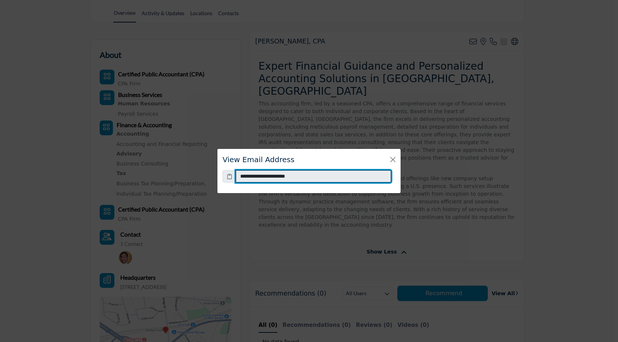
drag, startPoint x: 301, startPoint y: 175, endPoint x: 233, endPoint y: 175, distance: 67.4
click at [233, 175] on div "**********" at bounding box center [309, 176] width 173 height 13
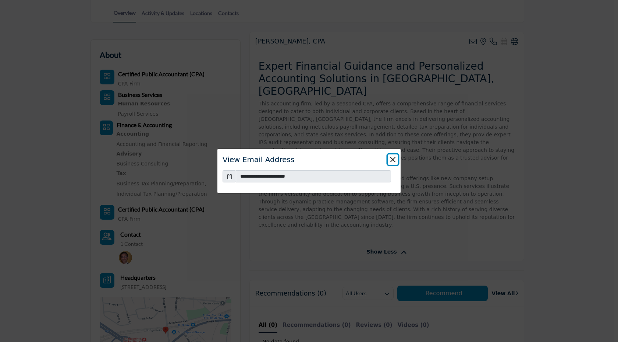
click at [394, 158] on button "Close" at bounding box center [393, 159] width 10 height 10
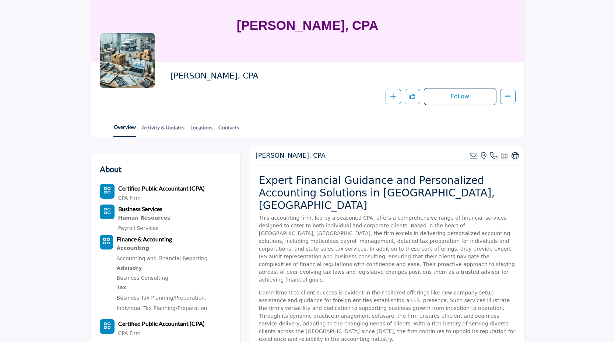
scroll to position [58, 0]
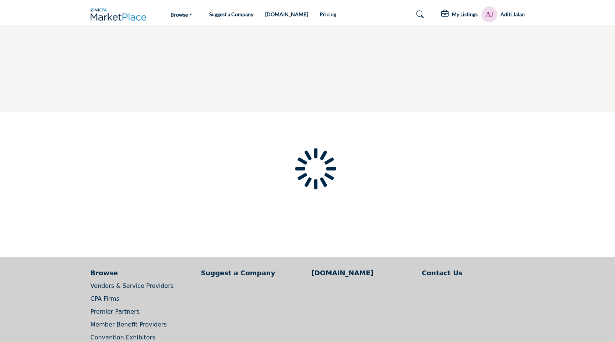
scroll to position [0, 0]
type input "**********"
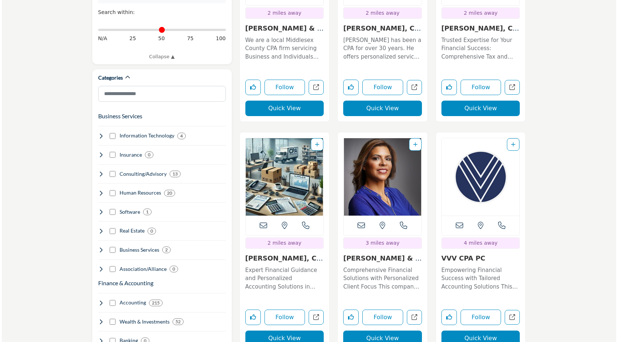
scroll to position [339, 0]
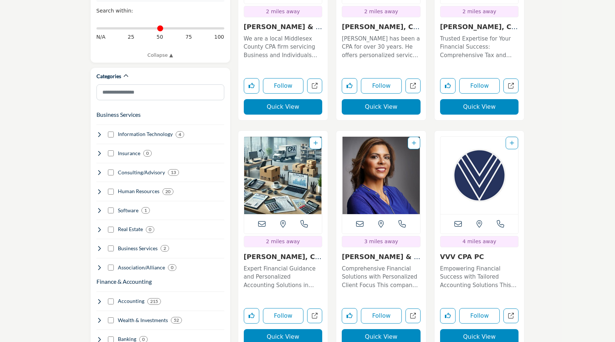
click at [316, 145] on link "Add To List" at bounding box center [315, 143] width 4 height 6
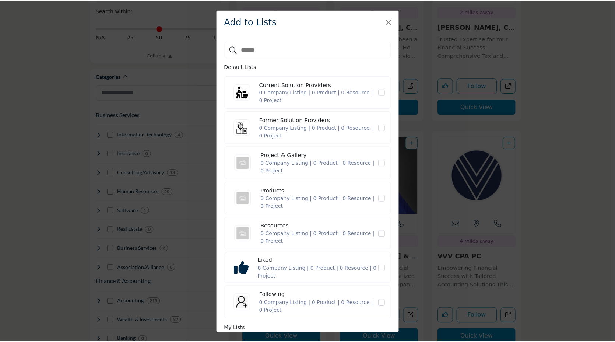
scroll to position [62, 0]
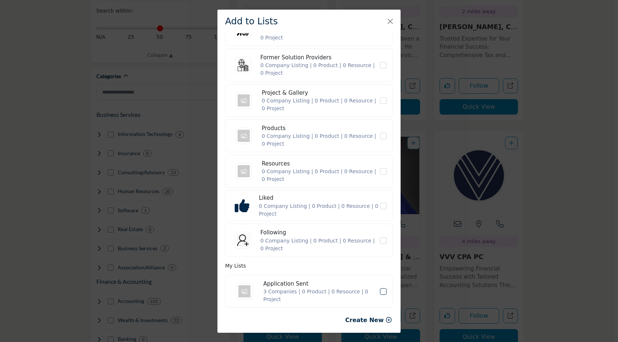
click at [381, 292] on icon "Application Sent" at bounding box center [383, 291] width 4 height 4
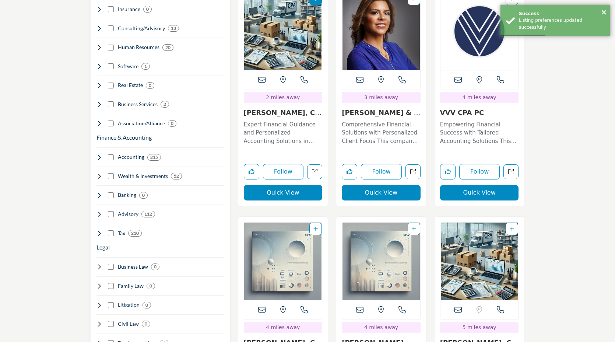
scroll to position [484, 0]
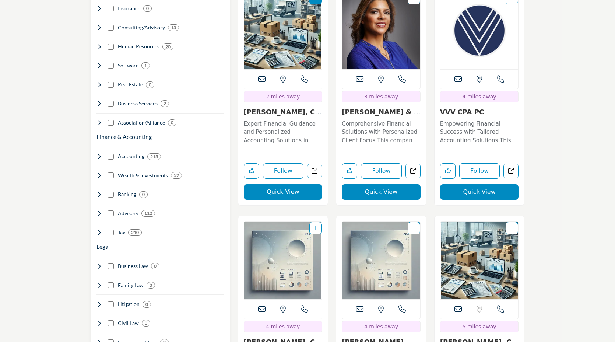
click at [377, 110] on link "Sanchez & Associates..." at bounding box center [381, 116] width 78 height 16
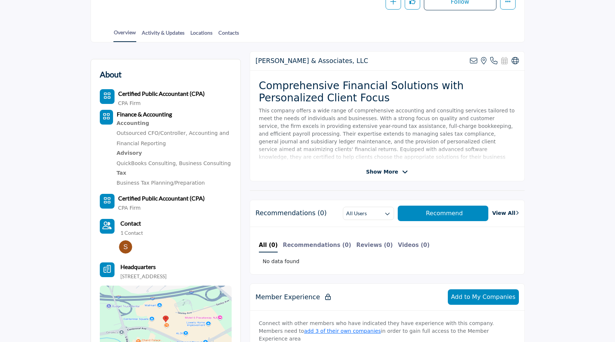
scroll to position [156, 0]
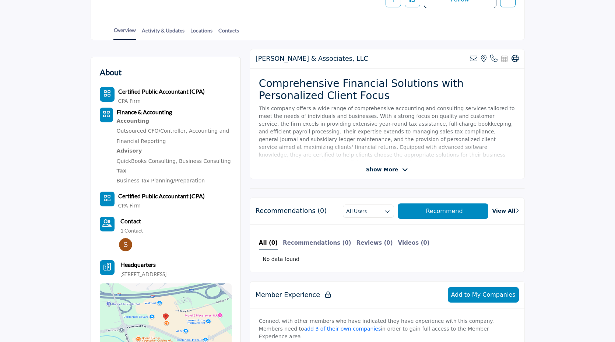
click at [126, 244] on img at bounding box center [125, 244] width 13 height 13
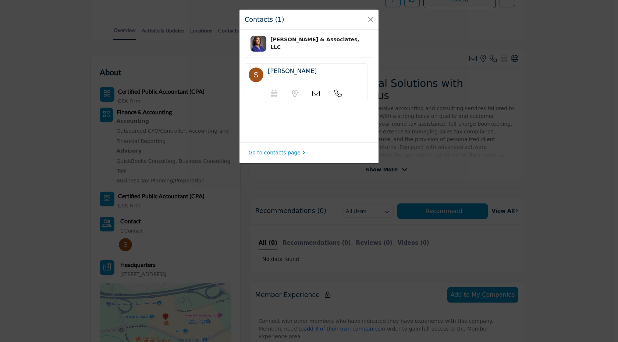
drag, startPoint x: 312, startPoint y: 70, endPoint x: 254, endPoint y: 70, distance: 58.2
click at [254, 70] on div "[PERSON_NAME]" at bounding box center [306, 74] width 123 height 23
copy div "[PERSON_NAME]"
click at [315, 93] on icon at bounding box center [315, 93] width 7 height 7
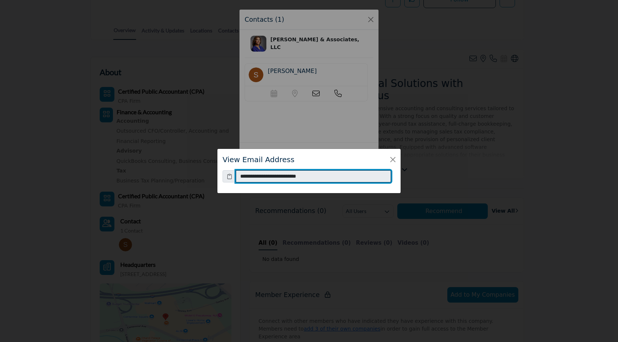
drag, startPoint x: 325, startPoint y: 177, endPoint x: 237, endPoint y: 174, distance: 87.6
click at [237, 174] on input "**********" at bounding box center [313, 176] width 155 height 13
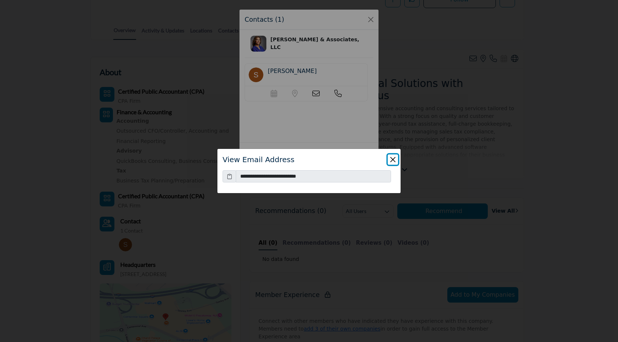
click at [395, 157] on button "Close" at bounding box center [393, 159] width 10 height 10
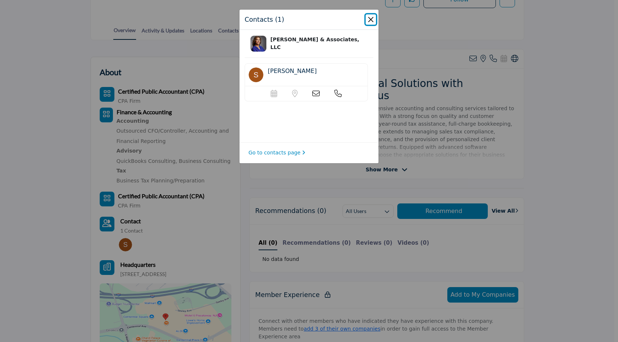
click at [369, 19] on button "Close" at bounding box center [371, 19] width 10 height 10
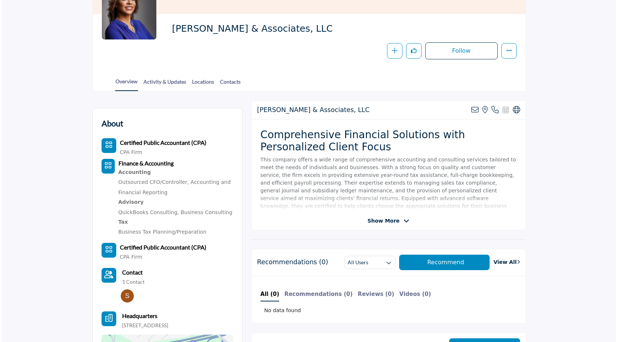
scroll to position [100, 0]
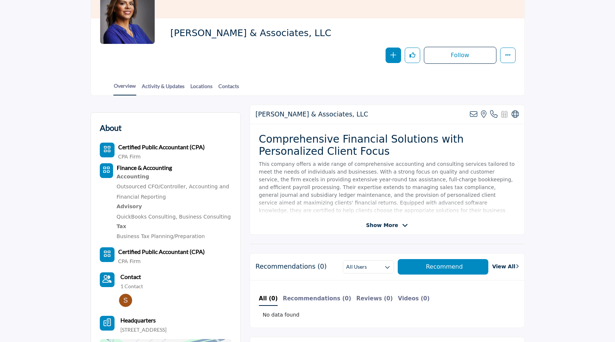
click at [392, 55] on icon "button" at bounding box center [393, 55] width 6 height 6
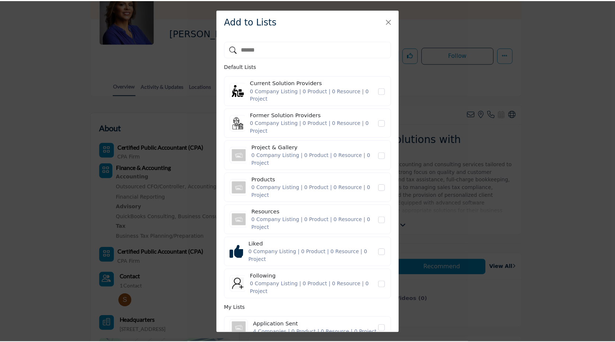
scroll to position [32, 0]
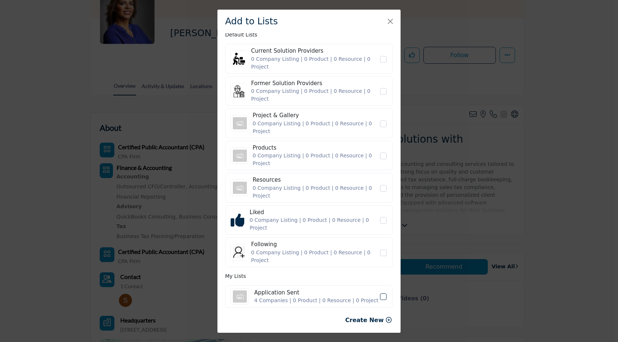
click at [380, 299] on span "Application Sent" at bounding box center [383, 296] width 7 height 7
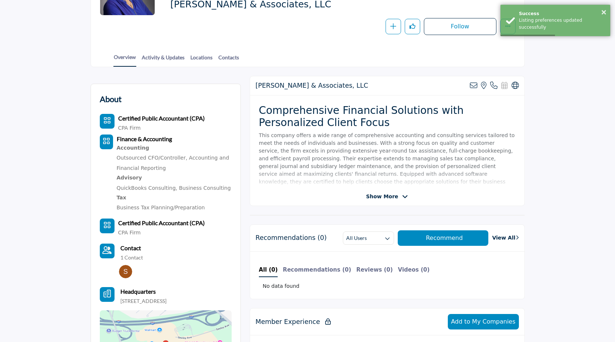
scroll to position [96, 0]
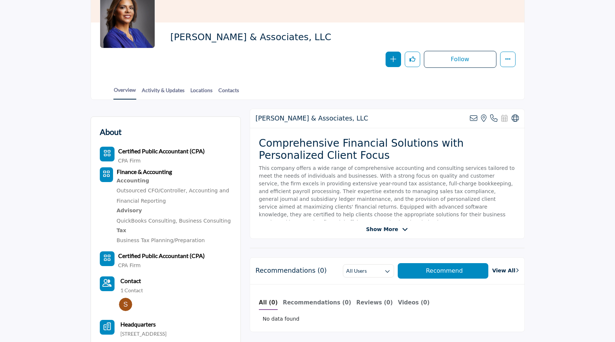
scroll to position [96, 0]
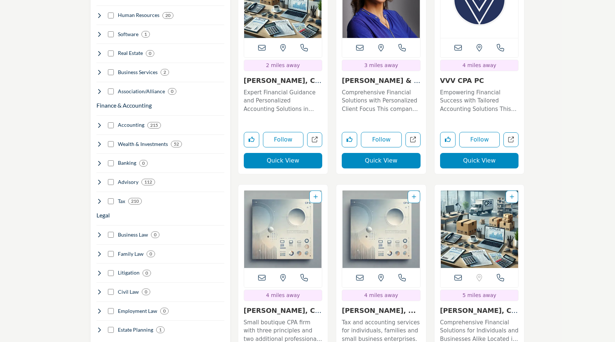
scroll to position [520, 0]
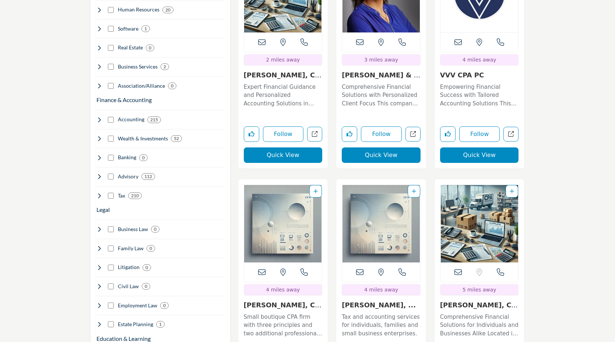
click at [454, 73] on link "VVV CPA PC" at bounding box center [462, 75] width 44 height 8
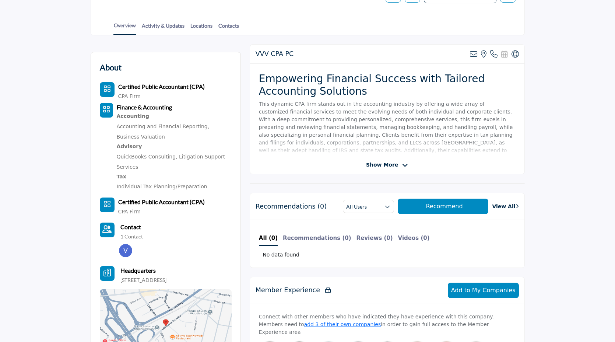
scroll to position [158, 0]
click at [123, 251] on img at bounding box center [125, 250] width 13 height 13
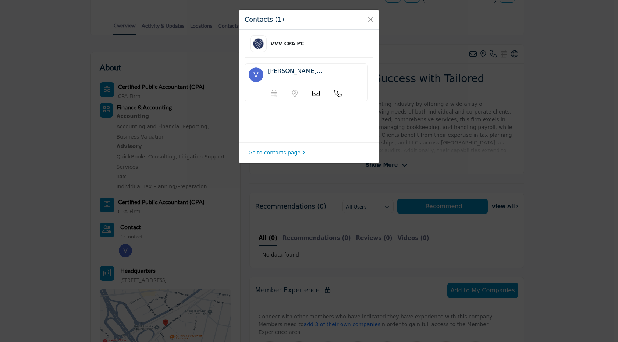
click at [317, 95] on icon at bounding box center [315, 93] width 7 height 7
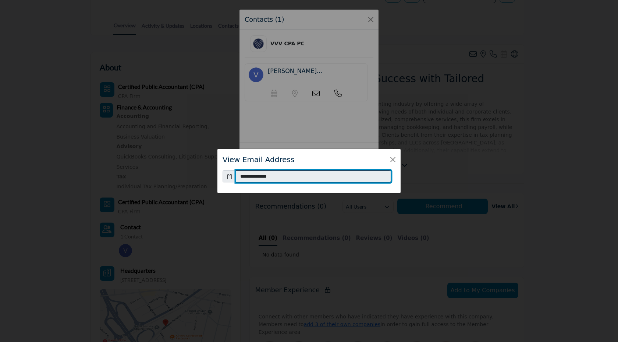
drag, startPoint x: 283, startPoint y: 177, endPoint x: 226, endPoint y: 174, distance: 56.4
click at [226, 174] on div "**********" at bounding box center [309, 176] width 173 height 13
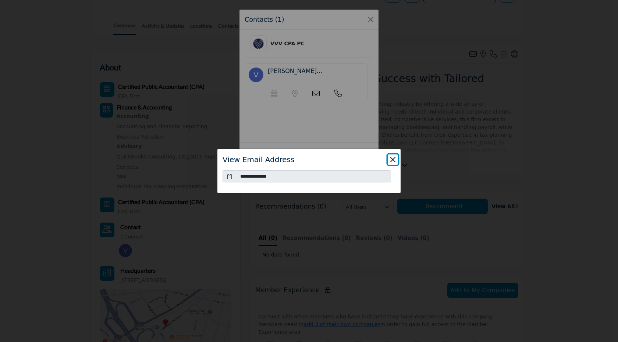
click at [391, 160] on button "Close" at bounding box center [393, 159] width 10 height 10
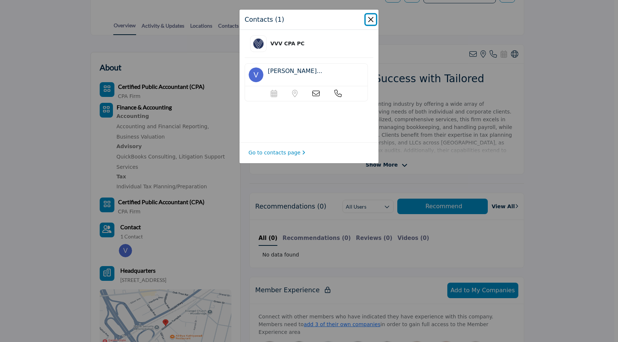
click at [372, 15] on button "Close" at bounding box center [371, 19] width 10 height 10
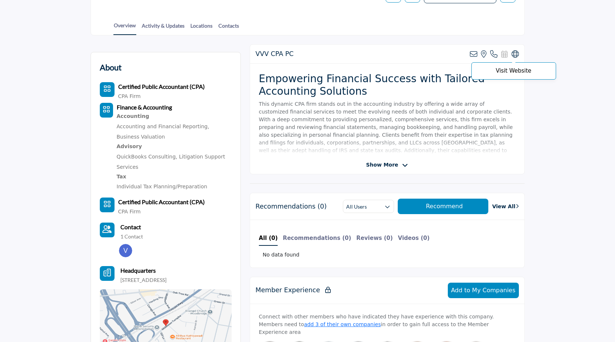
click at [515, 56] on icon at bounding box center [514, 53] width 7 height 7
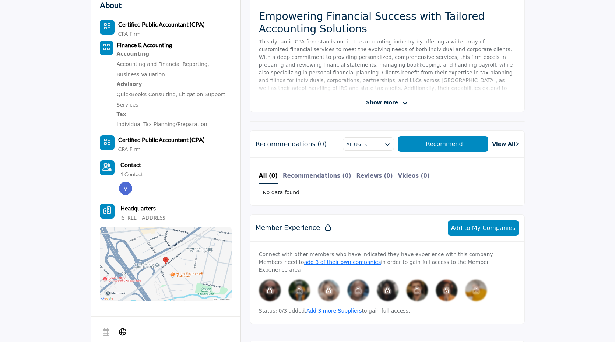
scroll to position [219, 0]
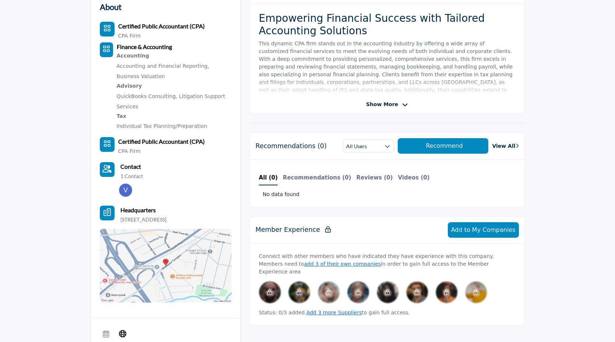
click at [373, 105] on span "Show More" at bounding box center [382, 104] width 32 height 8
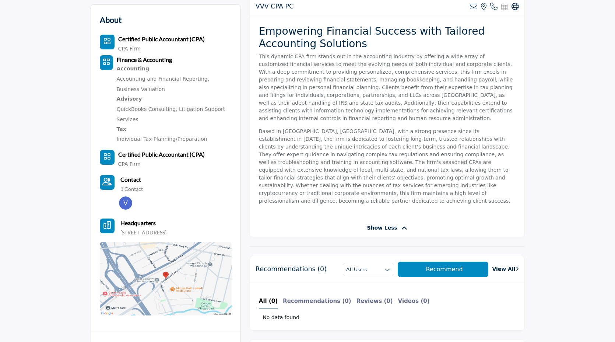
scroll to position [253, 0]
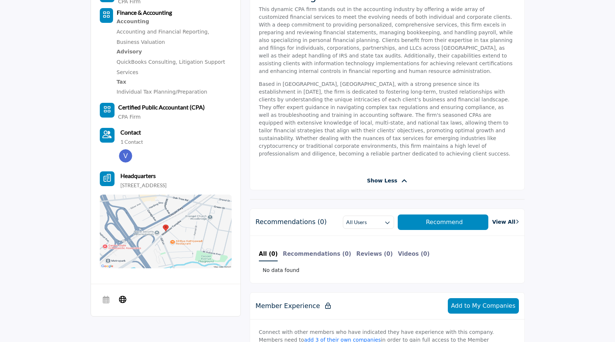
click at [125, 155] on img at bounding box center [125, 155] width 13 height 13
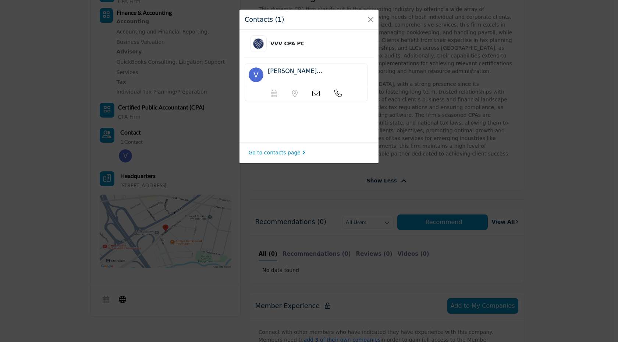
click at [317, 96] on icon at bounding box center [315, 93] width 7 height 7
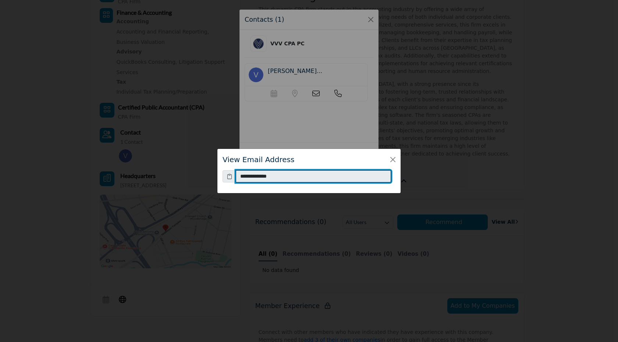
drag, startPoint x: 282, startPoint y: 177, endPoint x: 231, endPoint y: 177, distance: 50.8
click at [231, 177] on div "**********" at bounding box center [309, 176] width 173 height 13
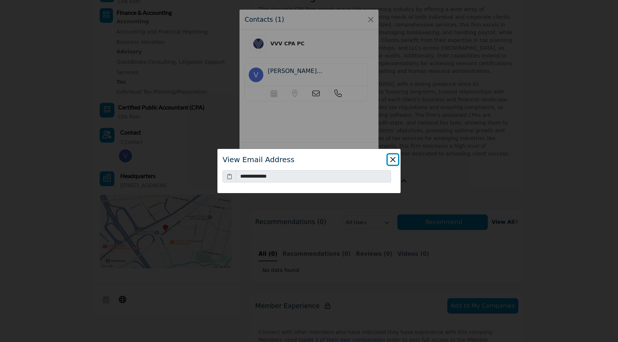
click at [394, 158] on button "Close" at bounding box center [393, 159] width 10 height 10
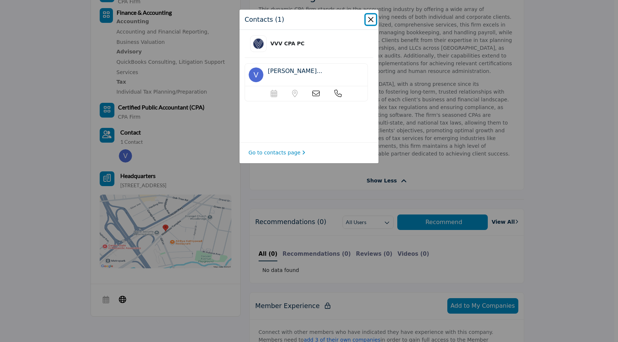
click at [371, 21] on button "Close" at bounding box center [371, 19] width 10 height 10
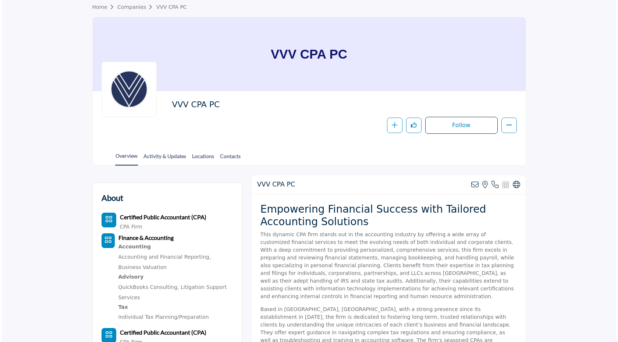
scroll to position [23, 0]
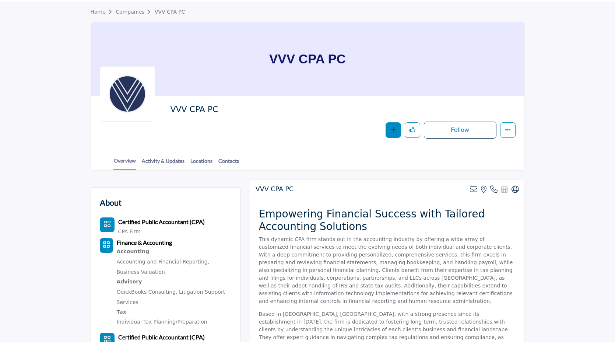
click at [391, 128] on icon "button" at bounding box center [393, 130] width 6 height 6
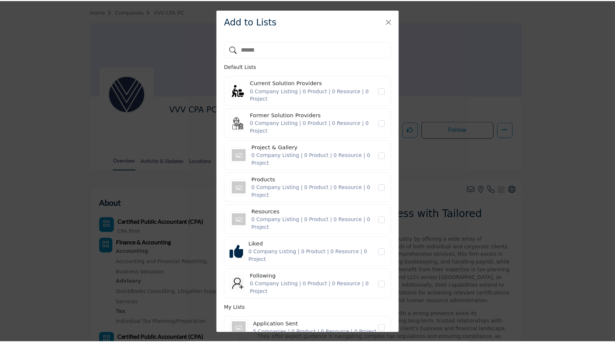
scroll to position [32, 0]
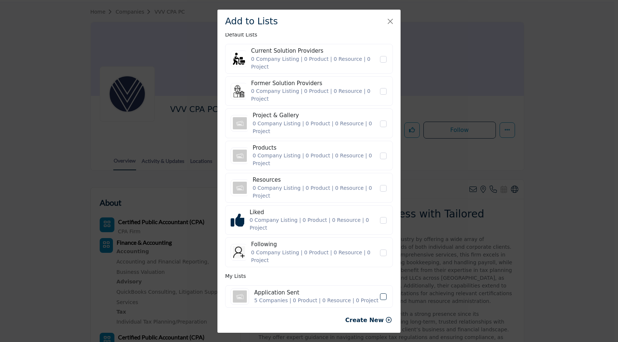
click at [381, 297] on icon "Application Sent" at bounding box center [383, 296] width 4 height 4
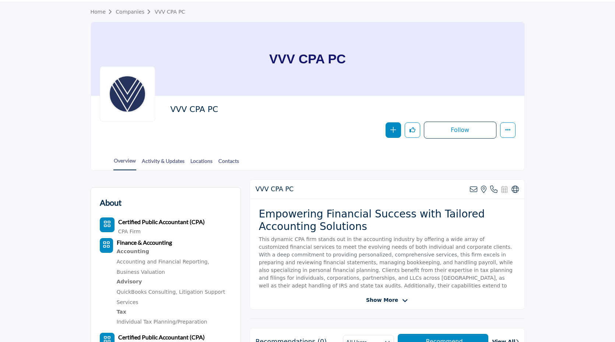
scroll to position [23, 0]
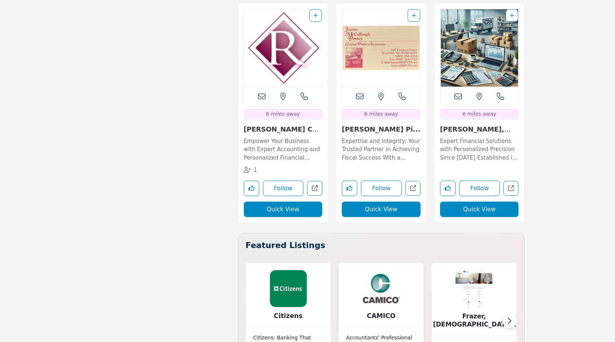
scroll to position [1613, 0]
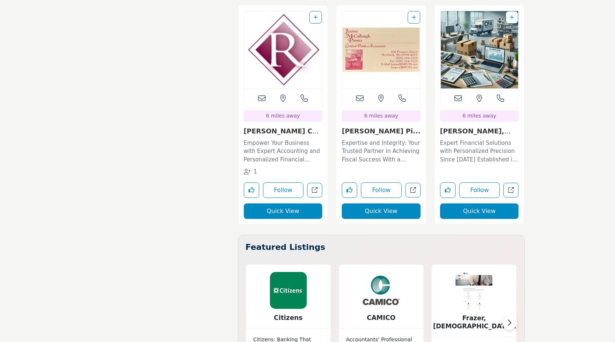
click at [282, 61] on img "Open Listing in new tab" at bounding box center [283, 49] width 78 height 77
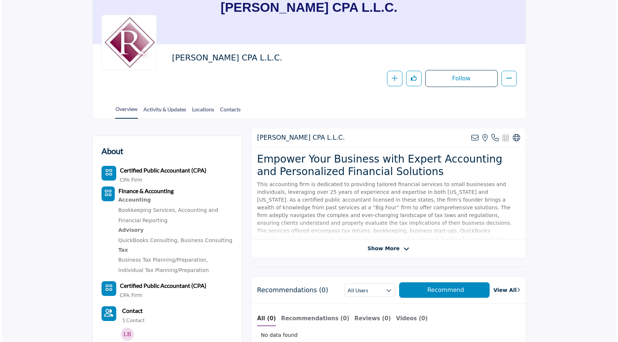
scroll to position [74, 0]
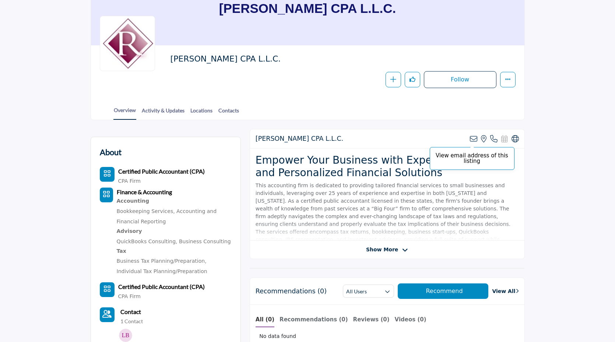
click at [471, 141] on icon at bounding box center [473, 138] width 7 height 7
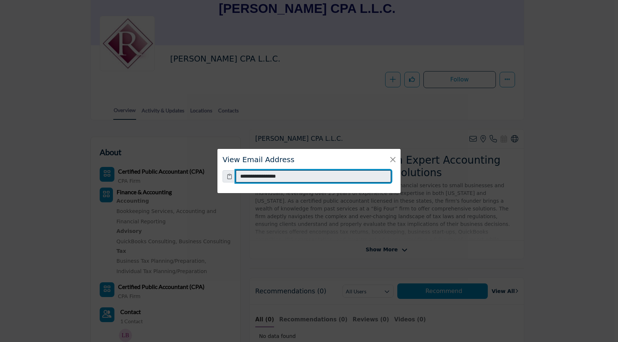
drag, startPoint x: 290, startPoint y: 176, endPoint x: 214, endPoint y: 177, distance: 76.6
click at [214, 177] on div "**********" at bounding box center [309, 171] width 618 height 342
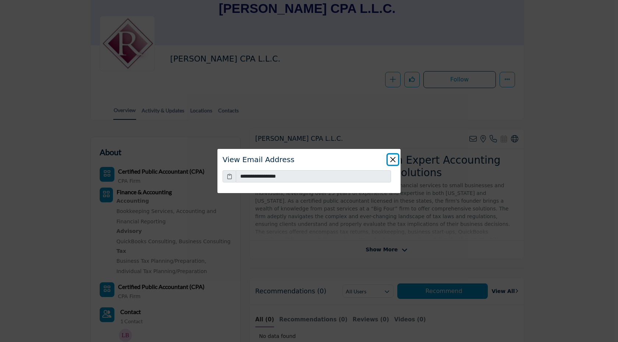
click at [395, 159] on button "Close" at bounding box center [393, 159] width 10 height 10
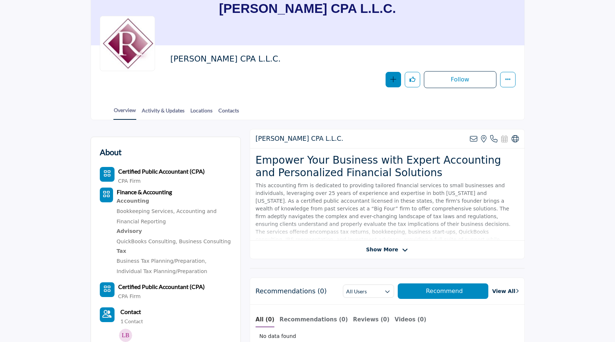
click at [394, 77] on icon "button" at bounding box center [393, 79] width 6 height 6
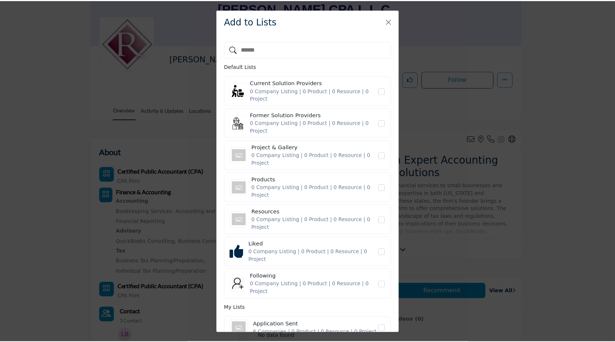
scroll to position [32, 0]
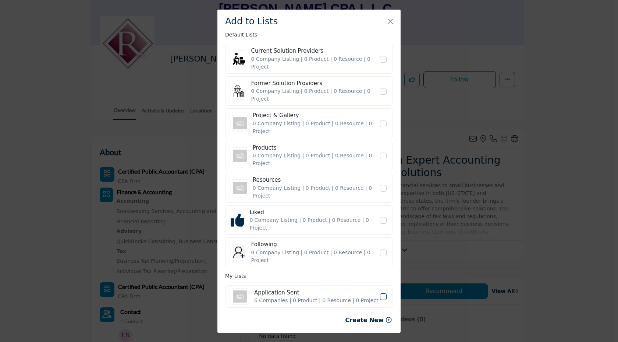
click at [381, 297] on icon "Application Sent" at bounding box center [383, 296] width 4 height 4
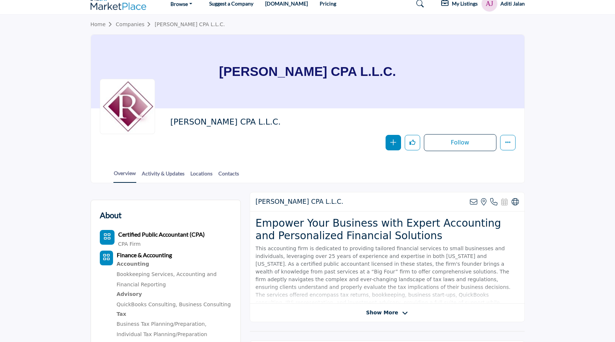
scroll to position [11, 0]
click at [516, 202] on icon at bounding box center [514, 201] width 7 height 7
